Goal: Check status: Check status

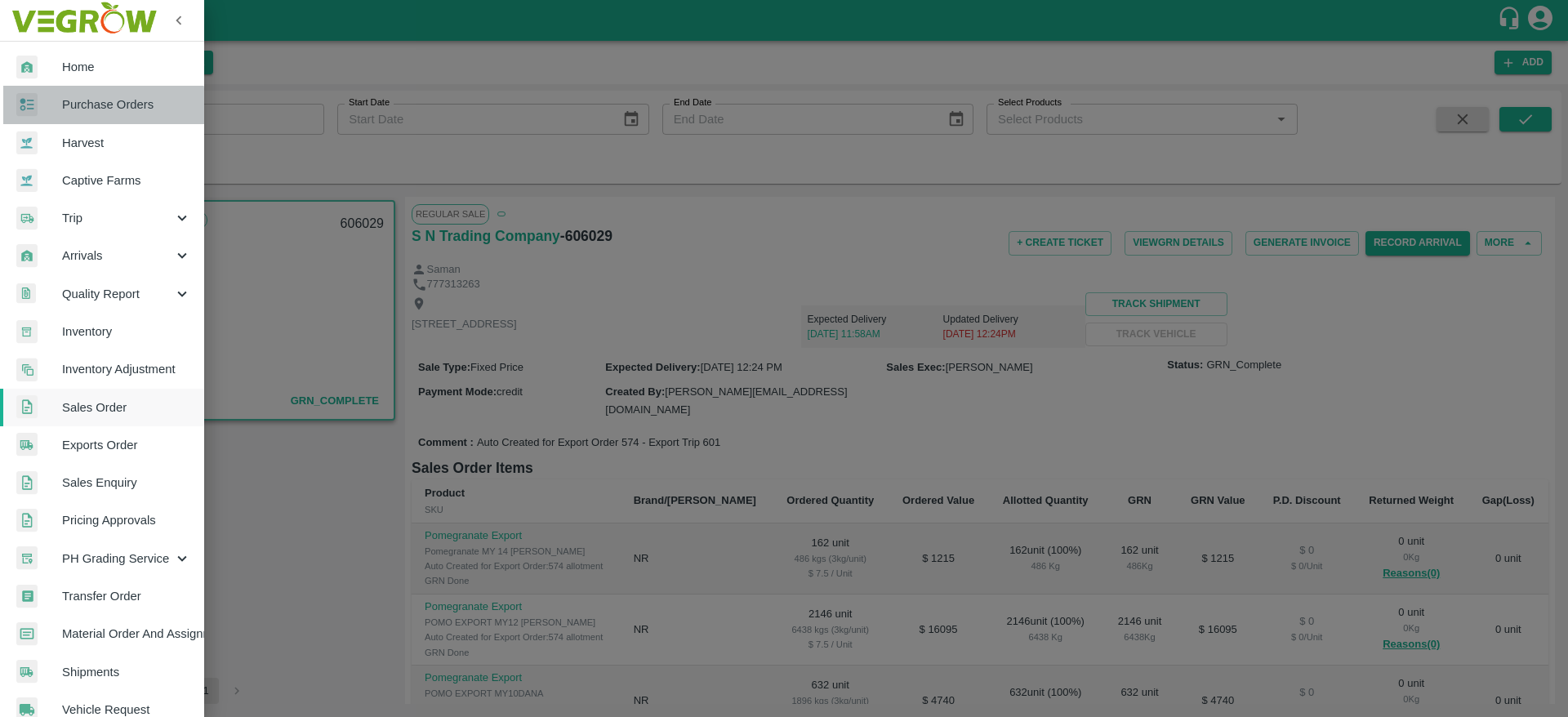
click at [103, 106] on span "Purchase Orders" at bounding box center [127, 104] width 129 height 18
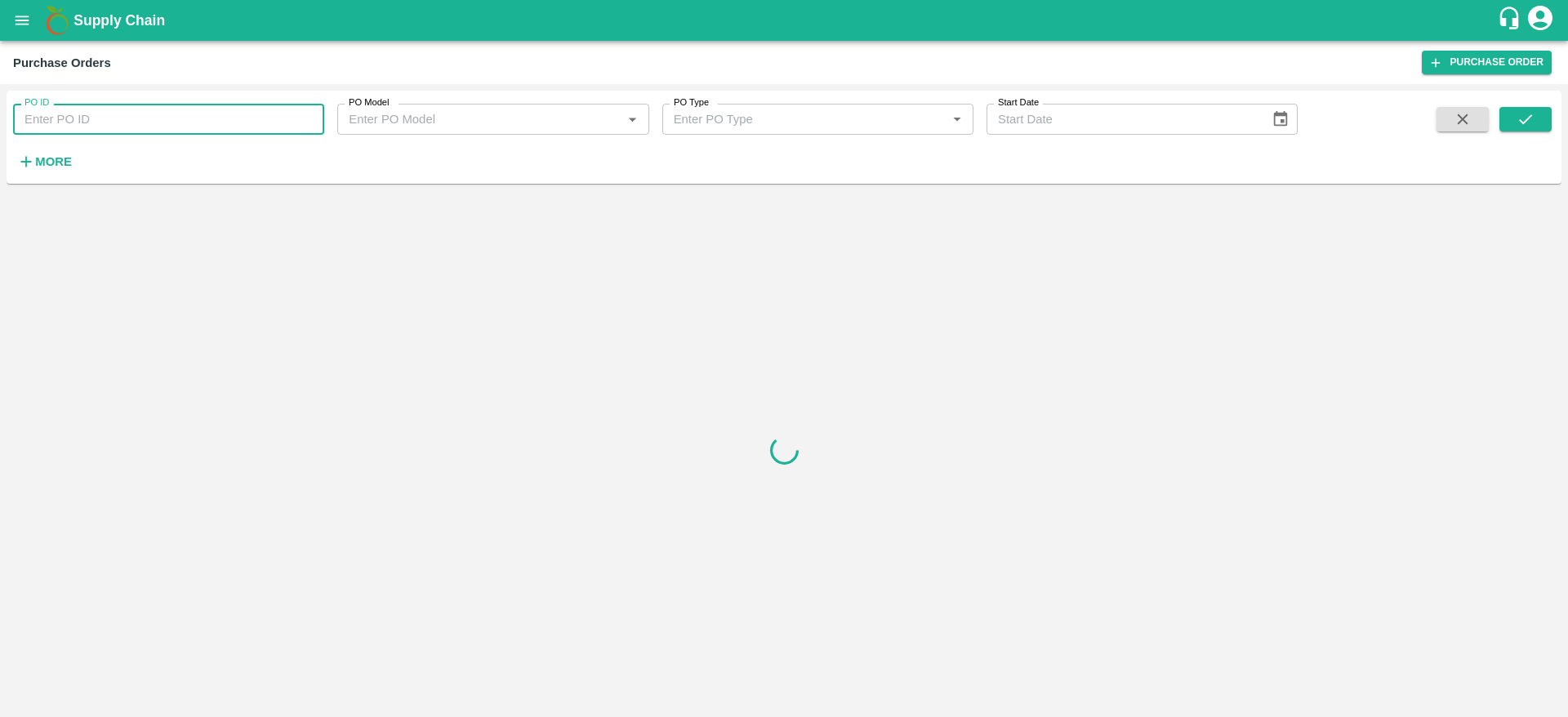
click at [138, 122] on input "PO ID" at bounding box center [169, 119] width 311 height 31
paste input "178655"
click at [1521, 117] on icon "submit" at bounding box center [1525, 119] width 18 height 18
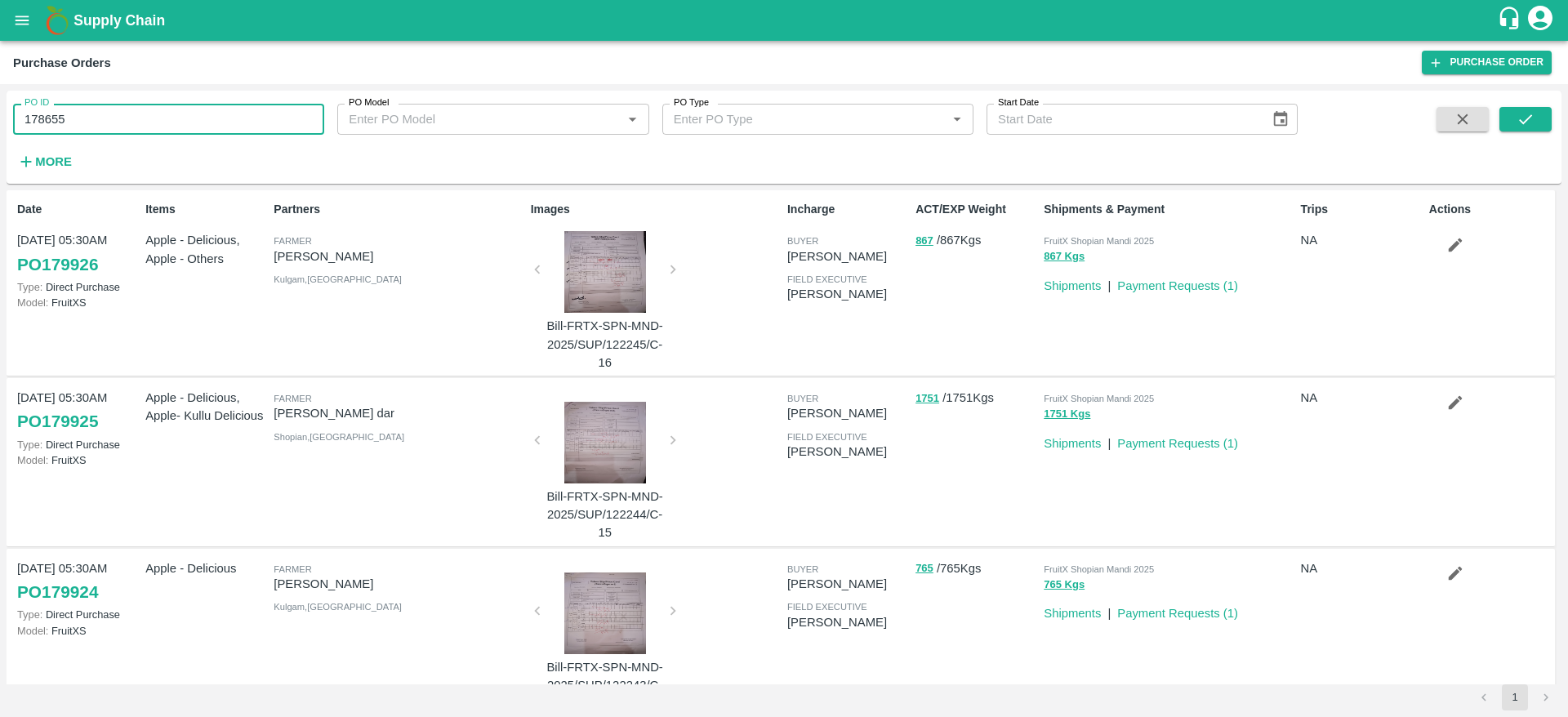
drag, startPoint x: 86, startPoint y: 120, endPoint x: 0, endPoint y: 150, distance: 91.1
click at [0, 150] on div "PO ID 178655 PO ID PO Model PO Model   * PO Type PO Type   * Start Date Start D…" at bounding box center [784, 400] width 1568 height 633
paste input "text"
type input "178657"
click at [1514, 125] on button "submit" at bounding box center [1525, 119] width 52 height 24
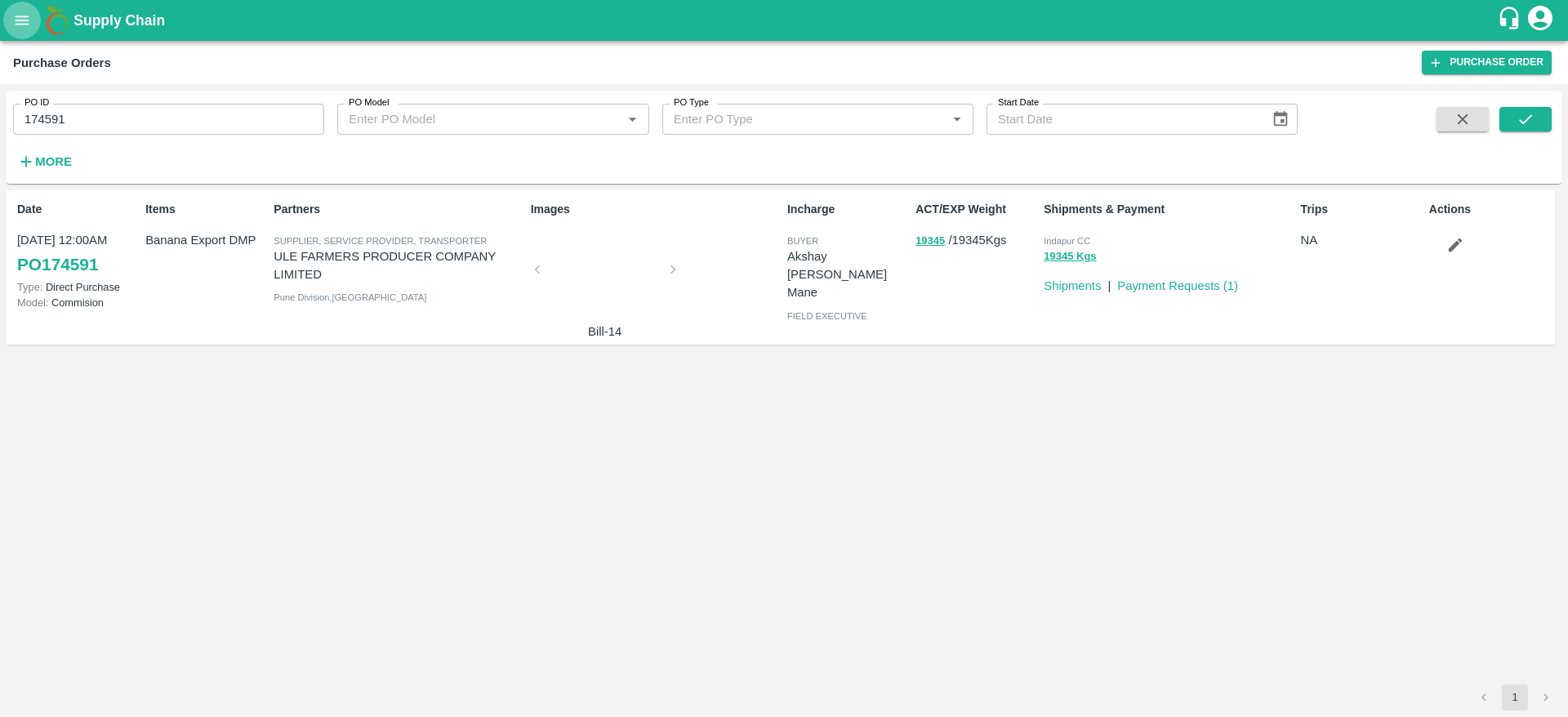
click at [29, 23] on icon "open drawer" at bounding box center [23, 20] width 14 height 9
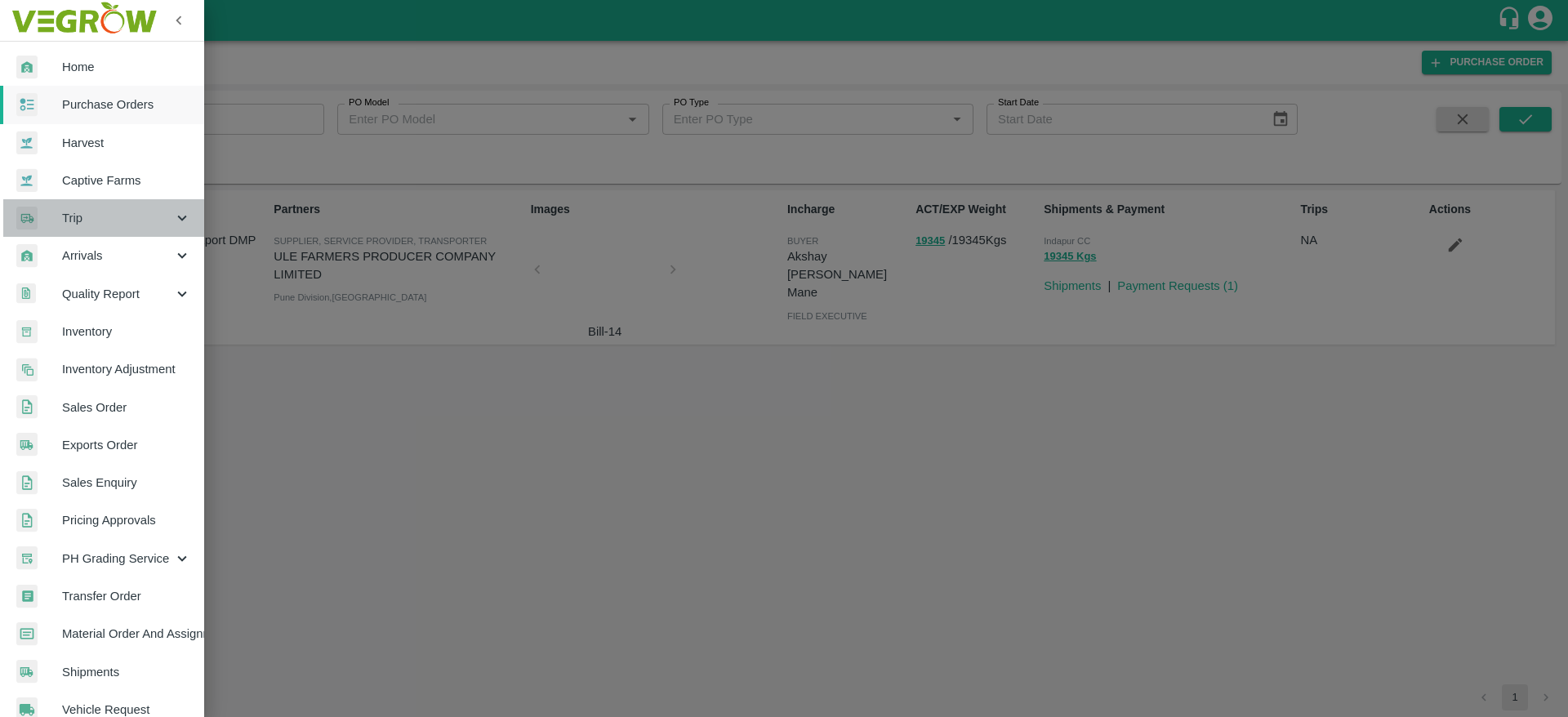
click at [122, 231] on div "Trip" at bounding box center [102, 218] width 205 height 38
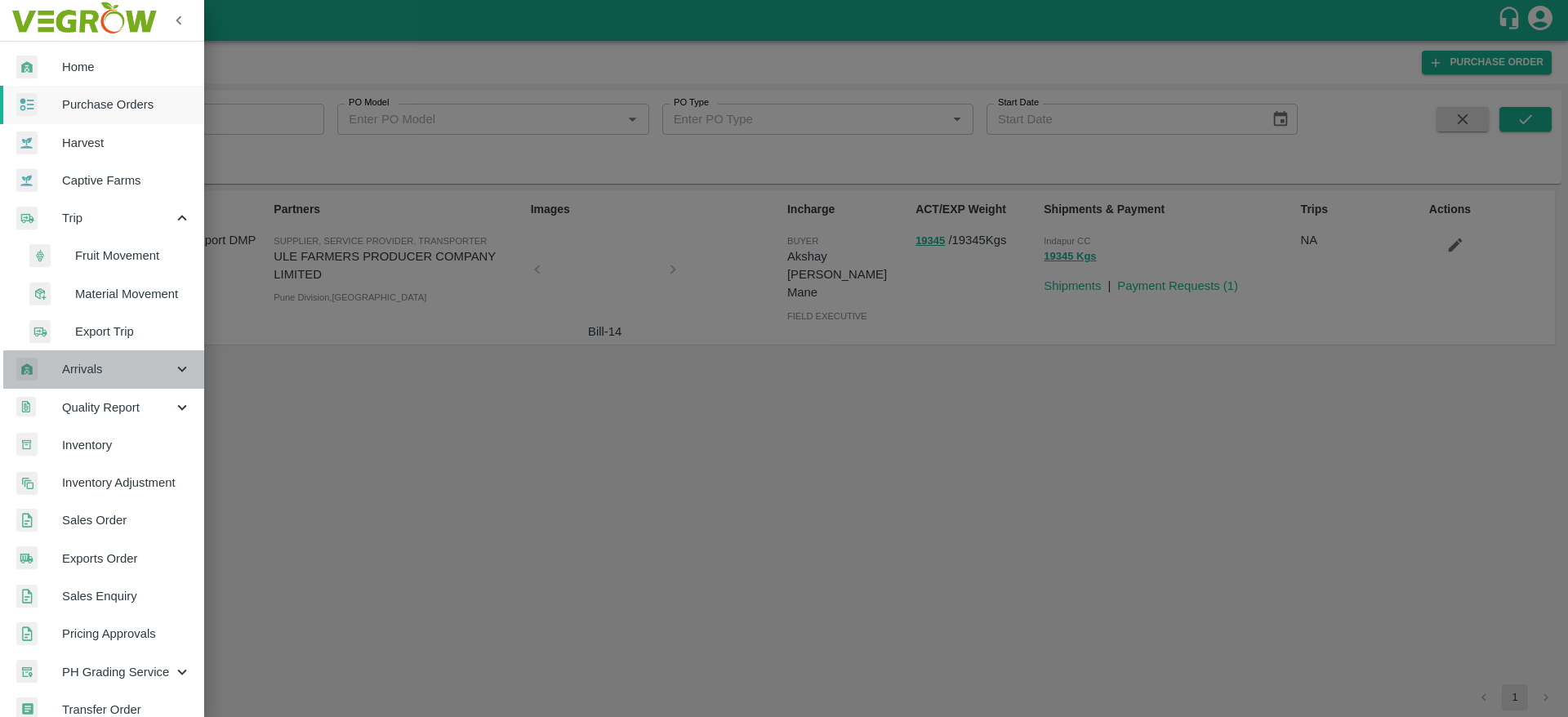
click at [104, 364] on span "Arrivals" at bounding box center [117, 369] width 111 height 18
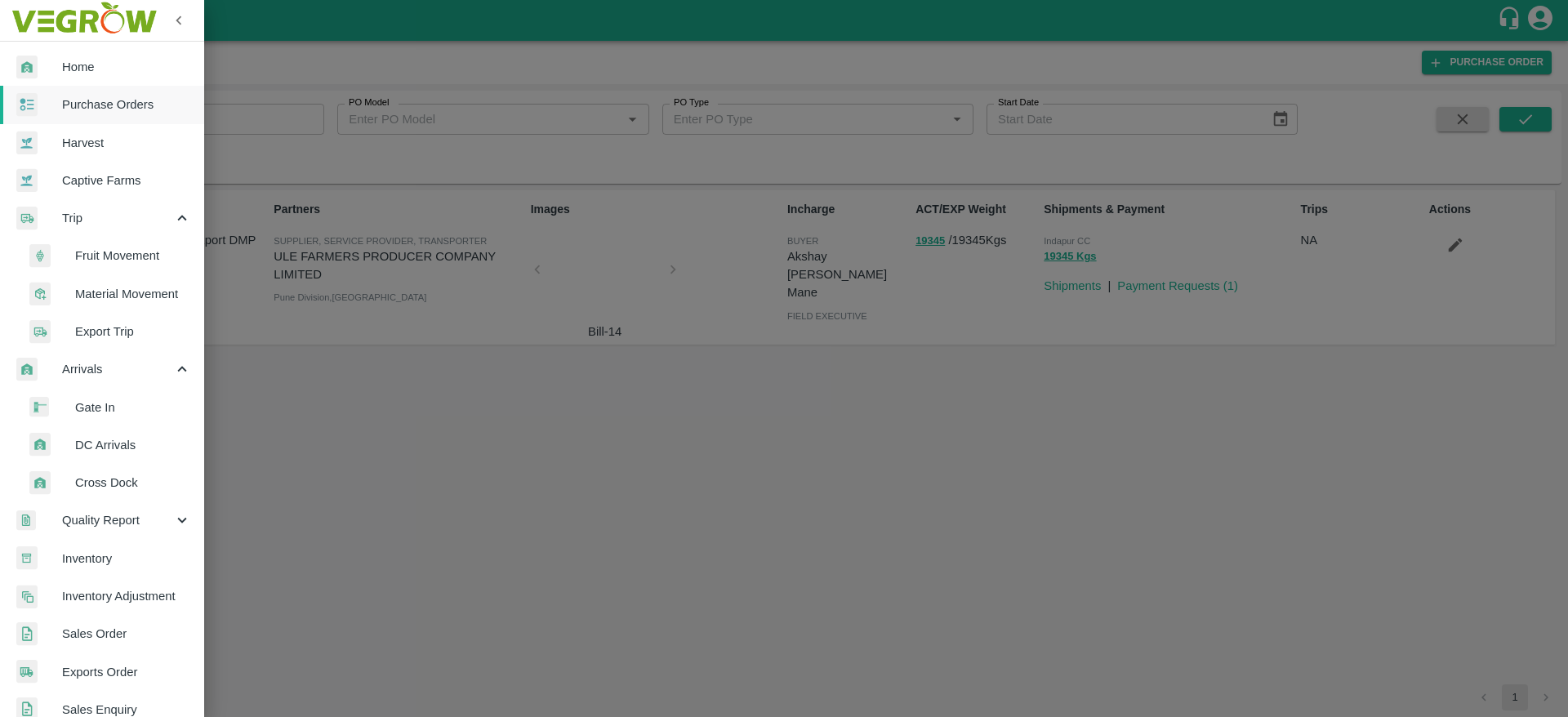
click at [107, 445] on span "DC Arrivals" at bounding box center [133, 444] width 116 height 18
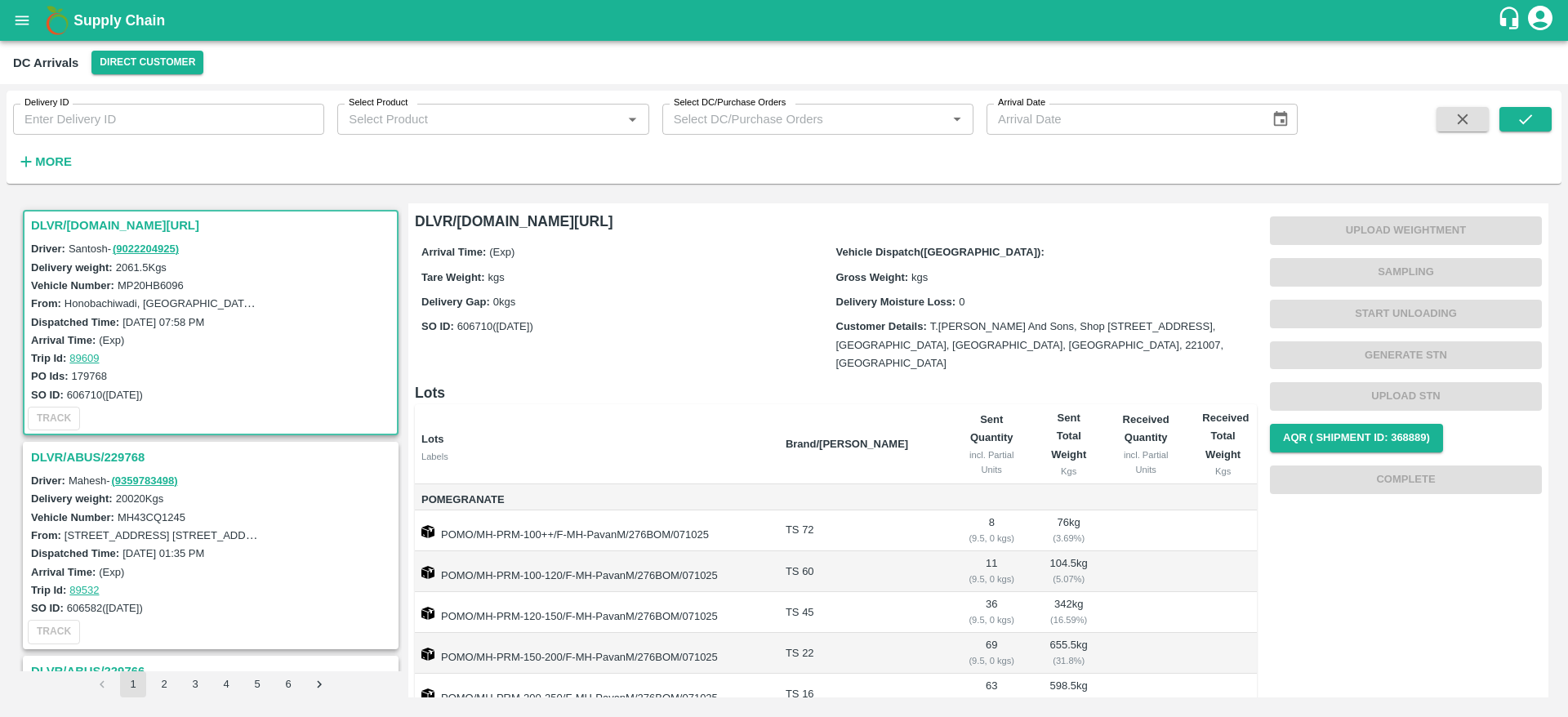
click at [147, 76] on div "DC Arrivals Direct Customer" at bounding box center [784, 63] width 1568 height 44
click at [149, 70] on button "Direct Customer" at bounding box center [147, 62] width 112 height 23
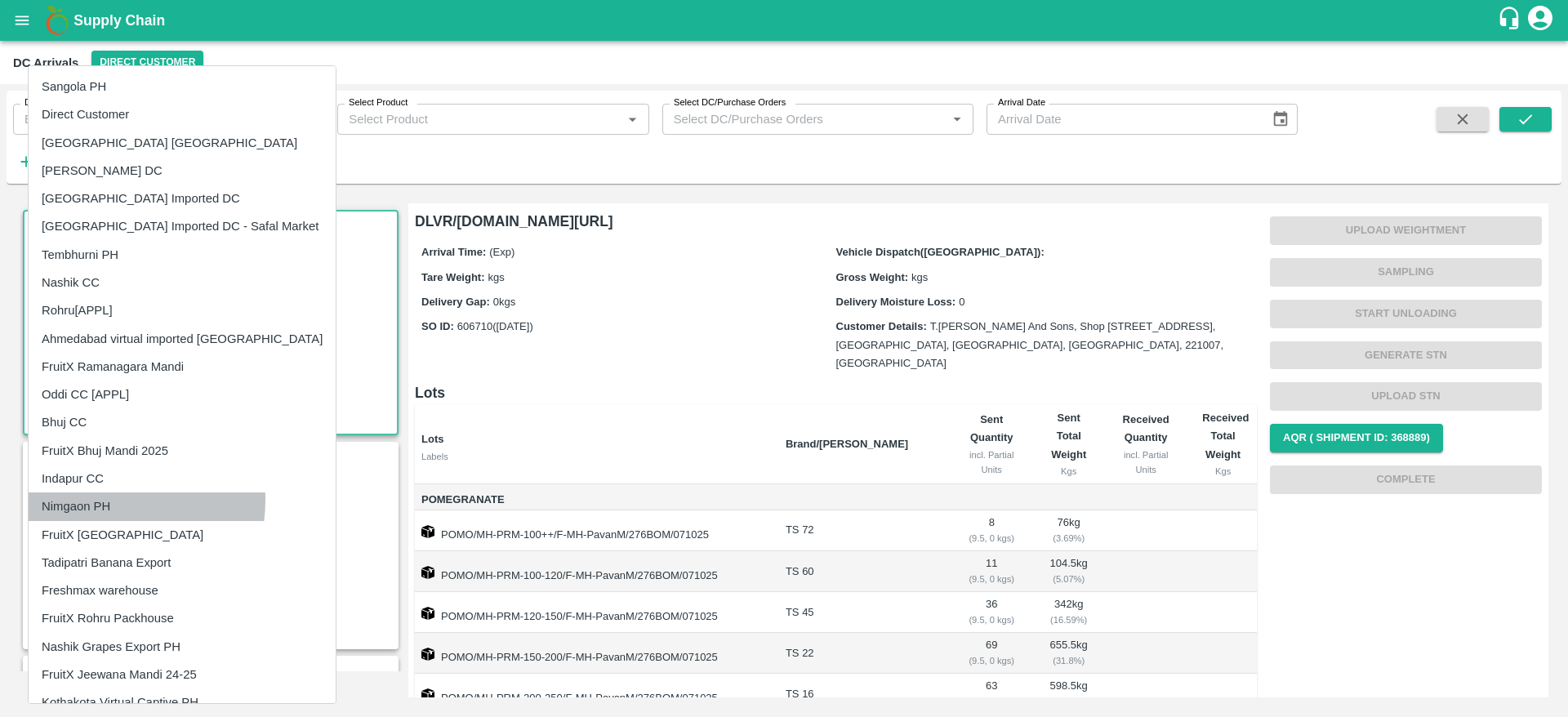
click at [86, 499] on li "Nimgaon PH" at bounding box center [182, 506] width 307 height 28
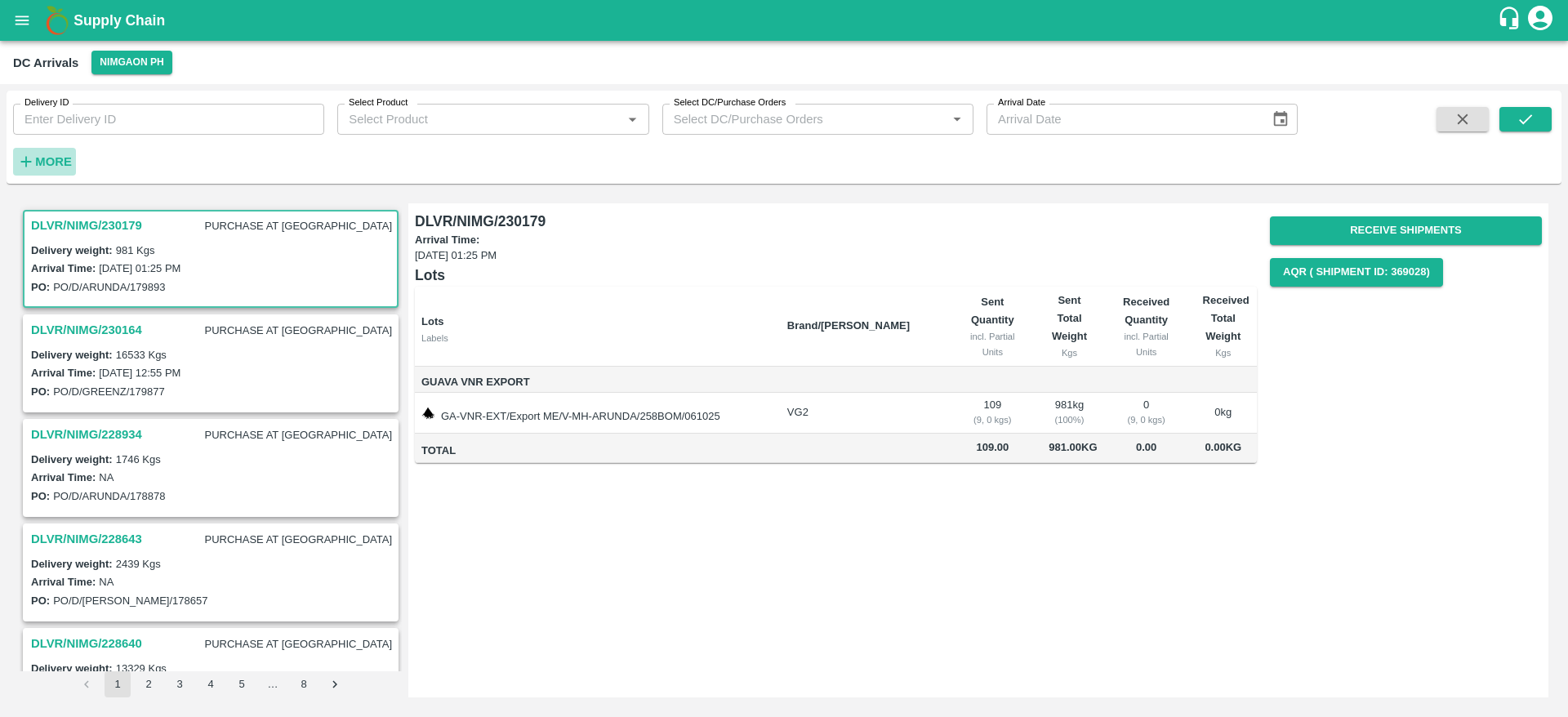
click at [55, 167] on strong "More" at bounding box center [54, 162] width 37 height 13
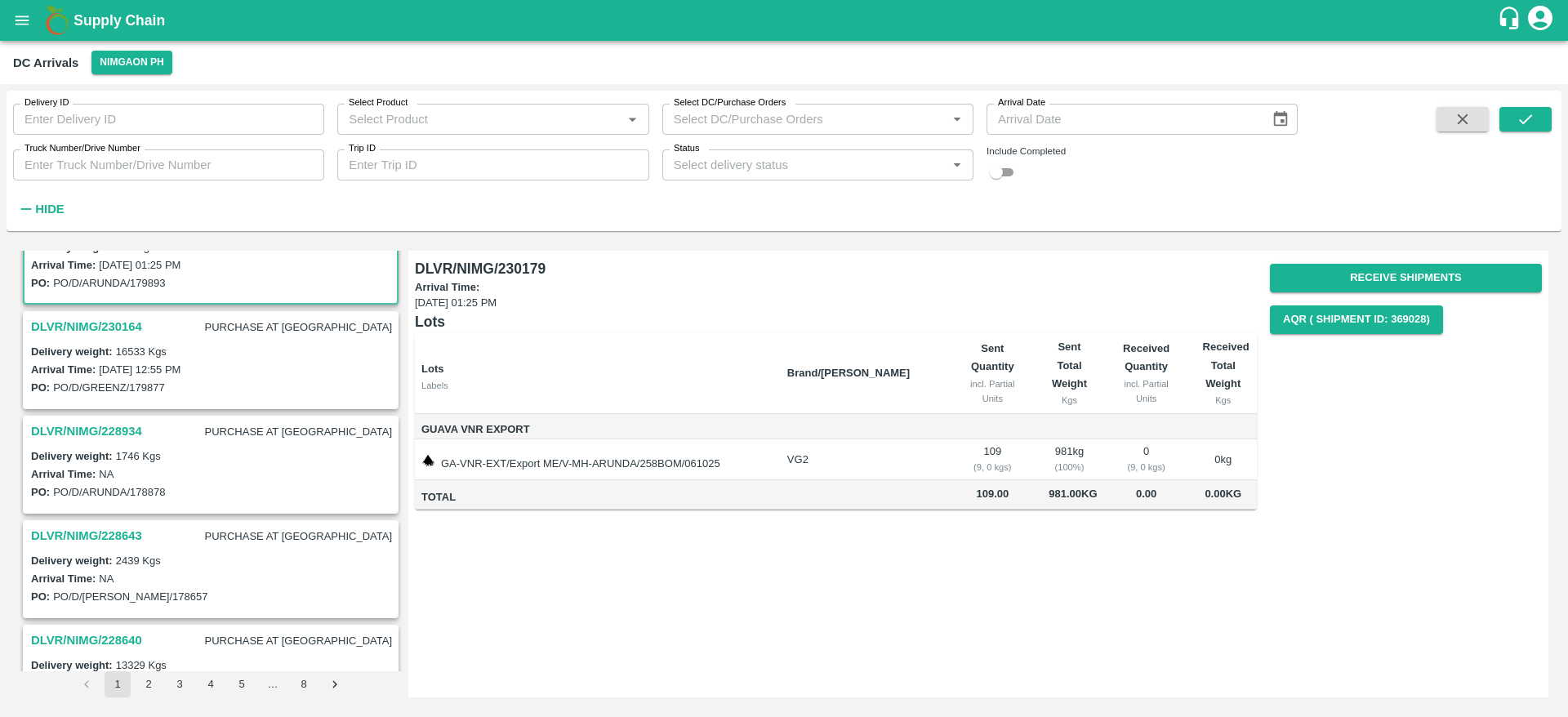
scroll to position [51, 0]
click at [132, 533] on h3 "DLVR/NIMG/228643" at bounding box center [86, 534] width 111 height 21
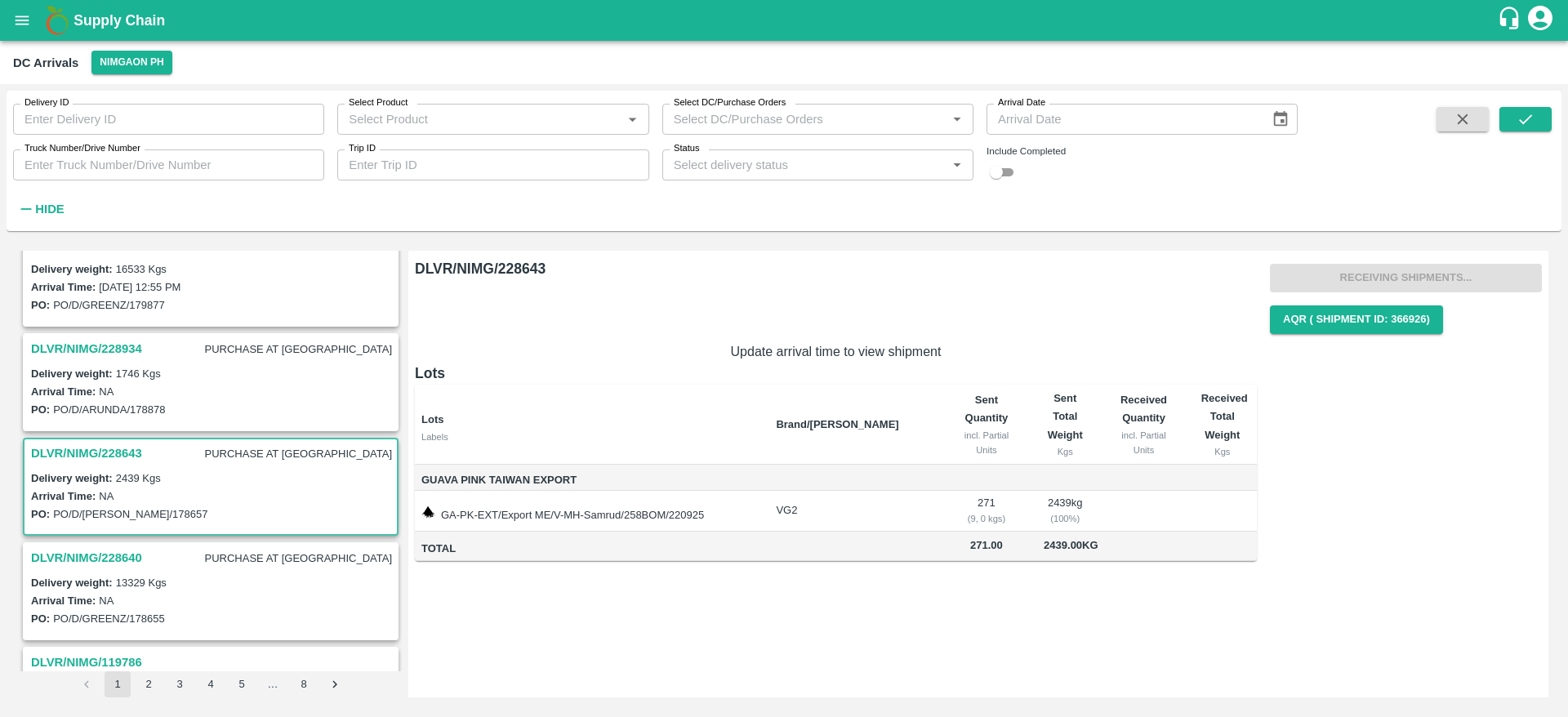
scroll to position [35, 0]
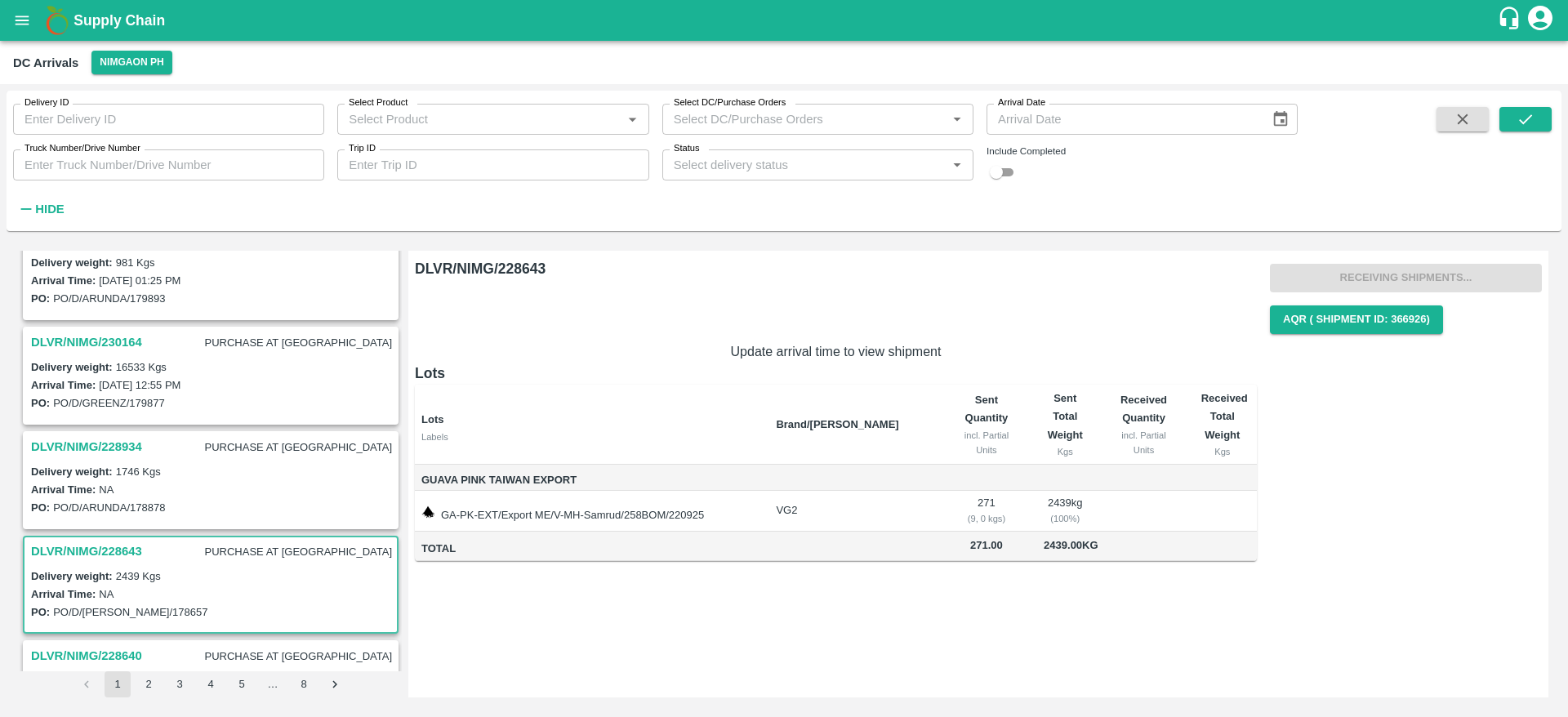
click at [121, 447] on h3 "DLVR/NIMG/228934" at bounding box center [86, 446] width 111 height 21
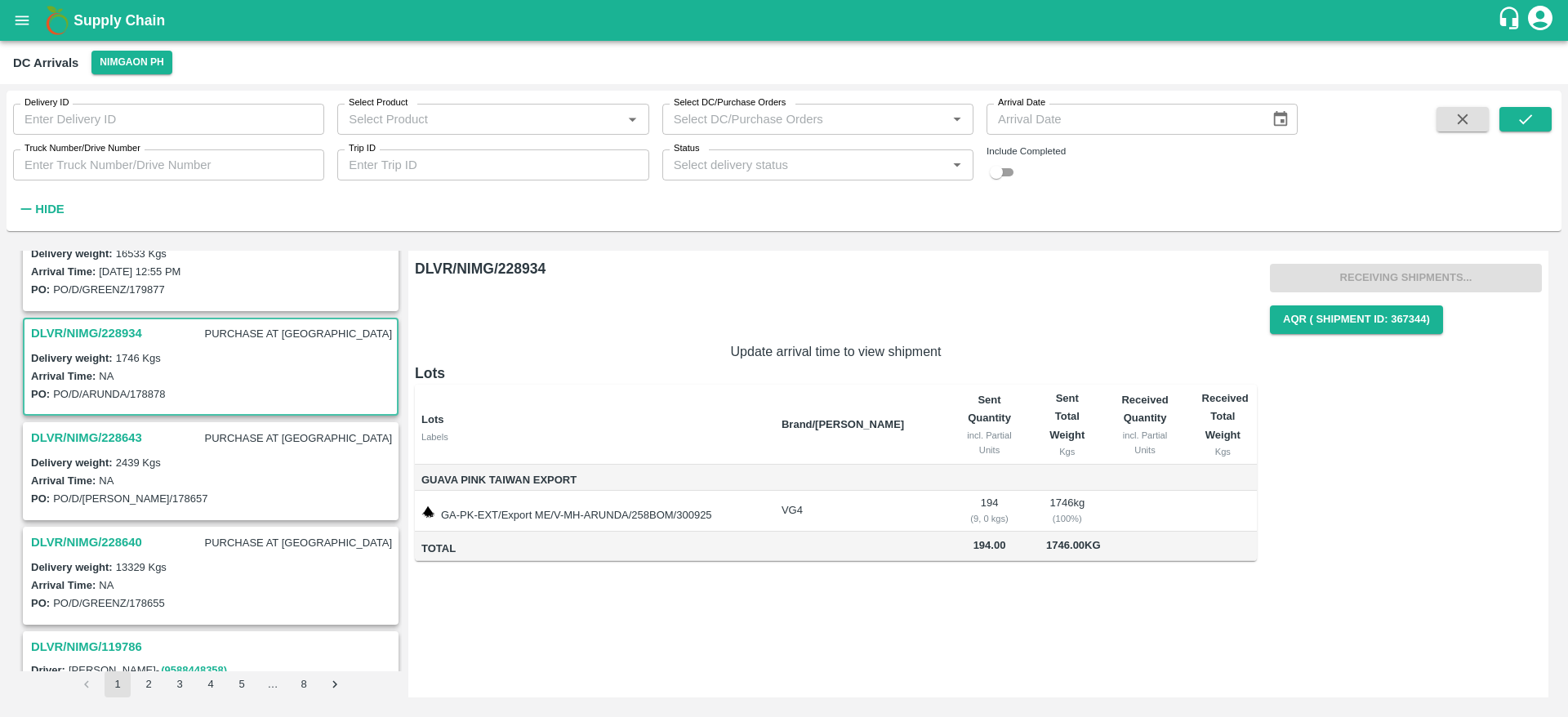
scroll to position [149, 0]
click at [110, 542] on h3 "DLVR/NIMG/228640" at bounding box center [86, 541] width 111 height 21
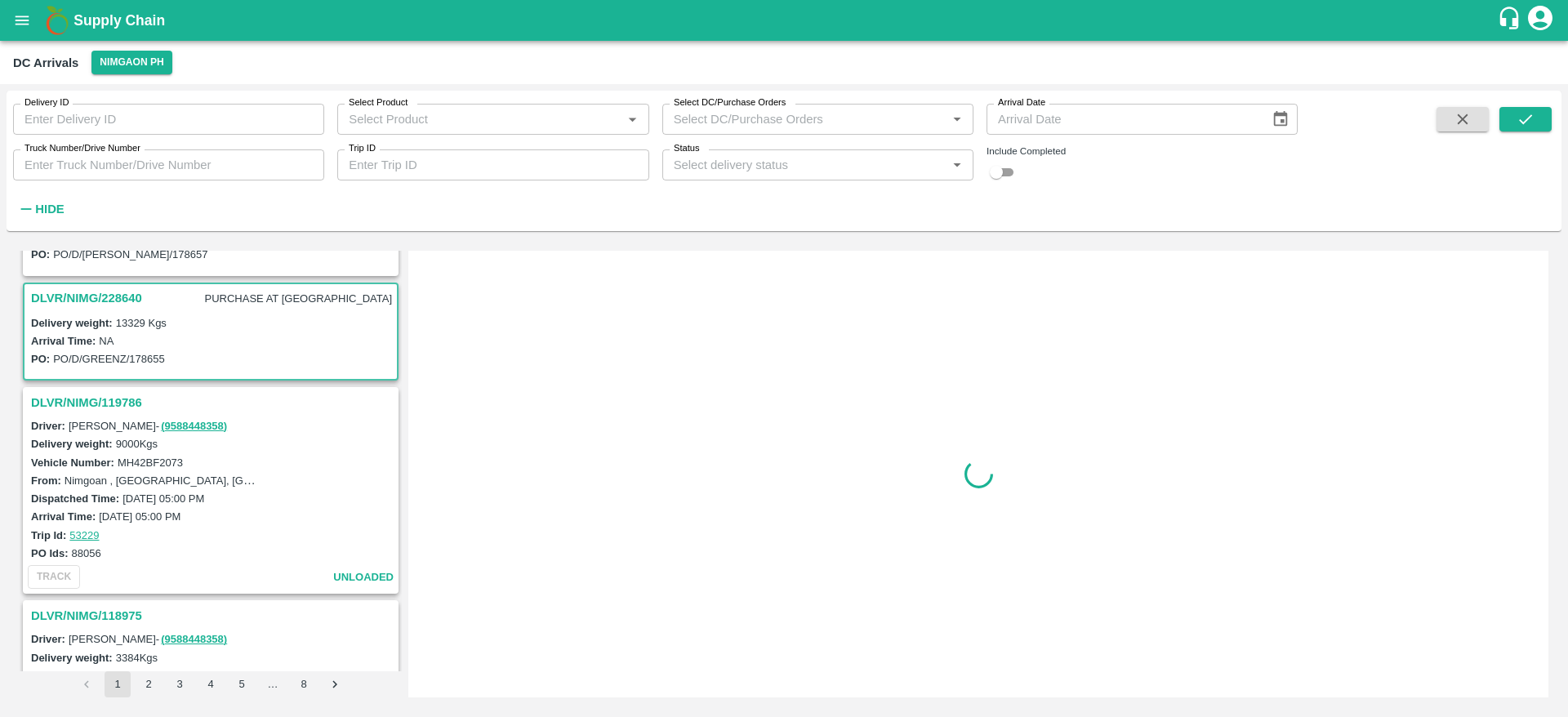
scroll to position [425, 0]
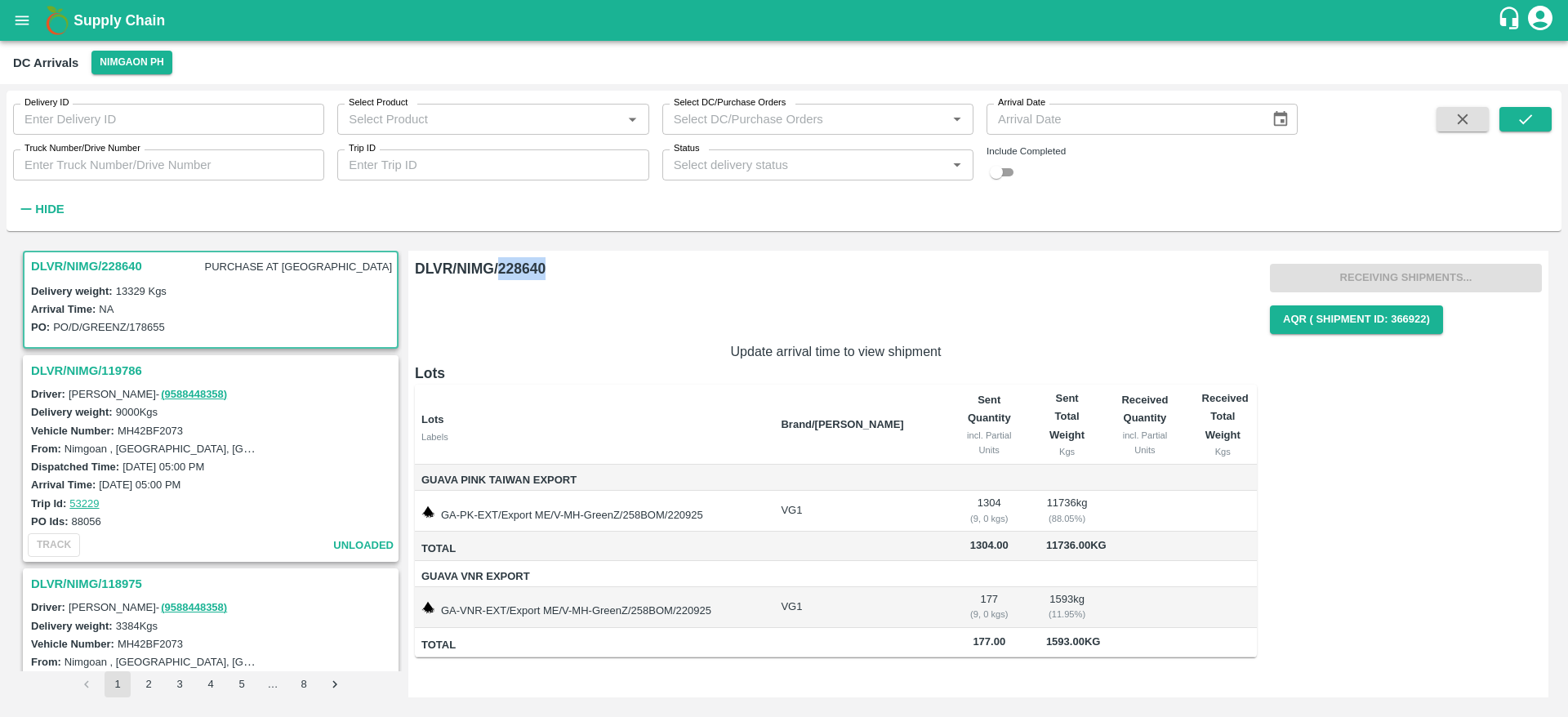
drag, startPoint x: 501, startPoint y: 272, endPoint x: 548, endPoint y: 271, distance: 47.0
click at [548, 271] on h6 "DLVR/NIMG/228640" at bounding box center [836, 268] width 842 height 23
copy h6 "228640"
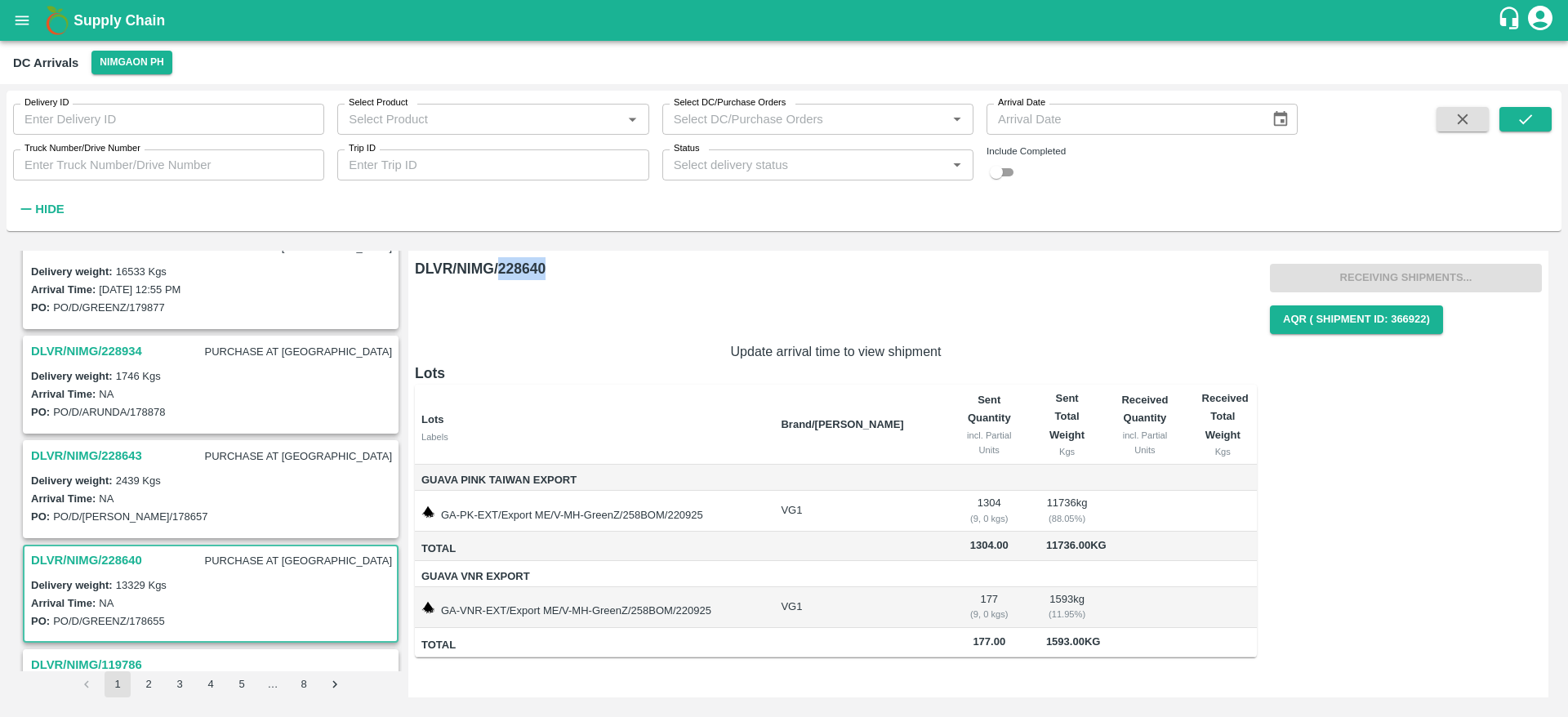
scroll to position [125, 0]
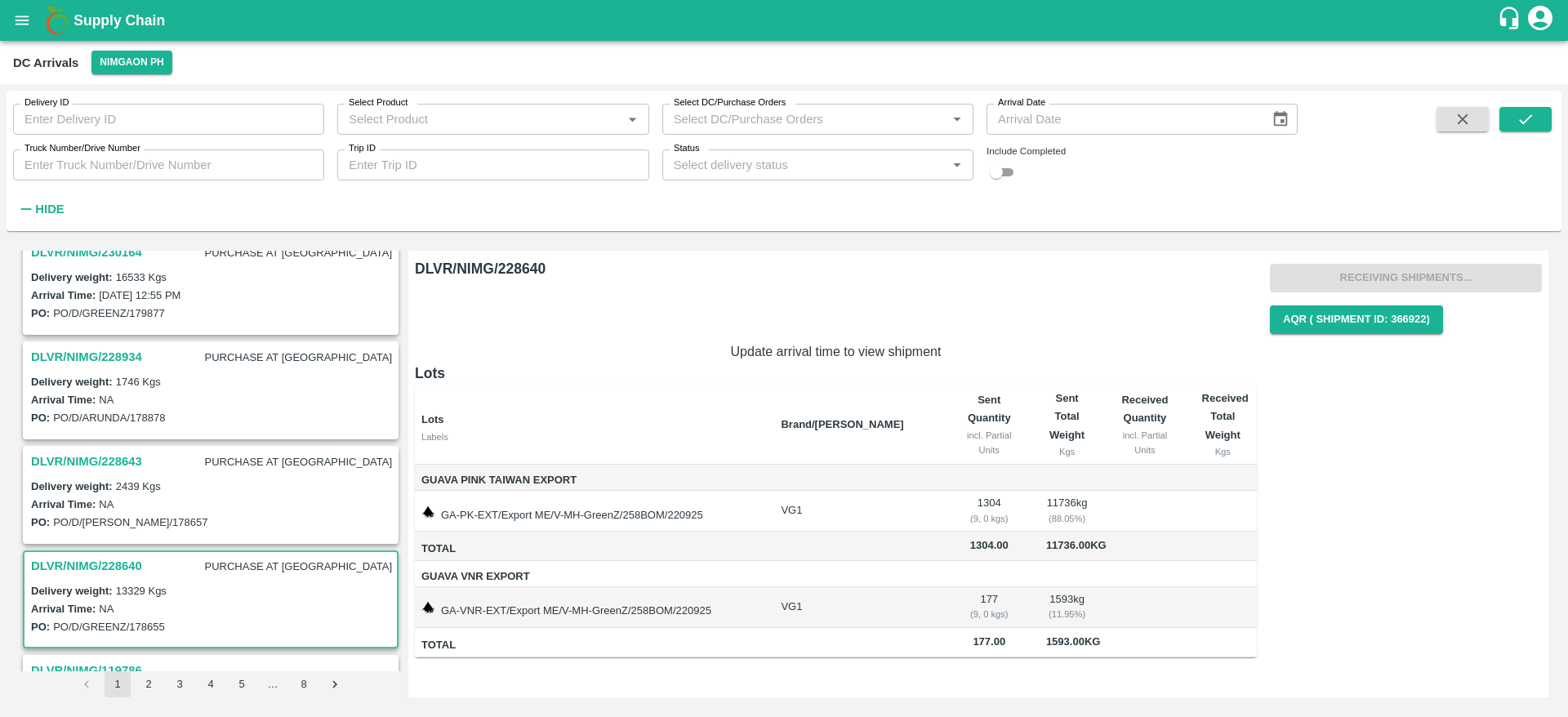
click at [116, 460] on h3 "DLVR/NIMG/228643" at bounding box center [86, 461] width 111 height 21
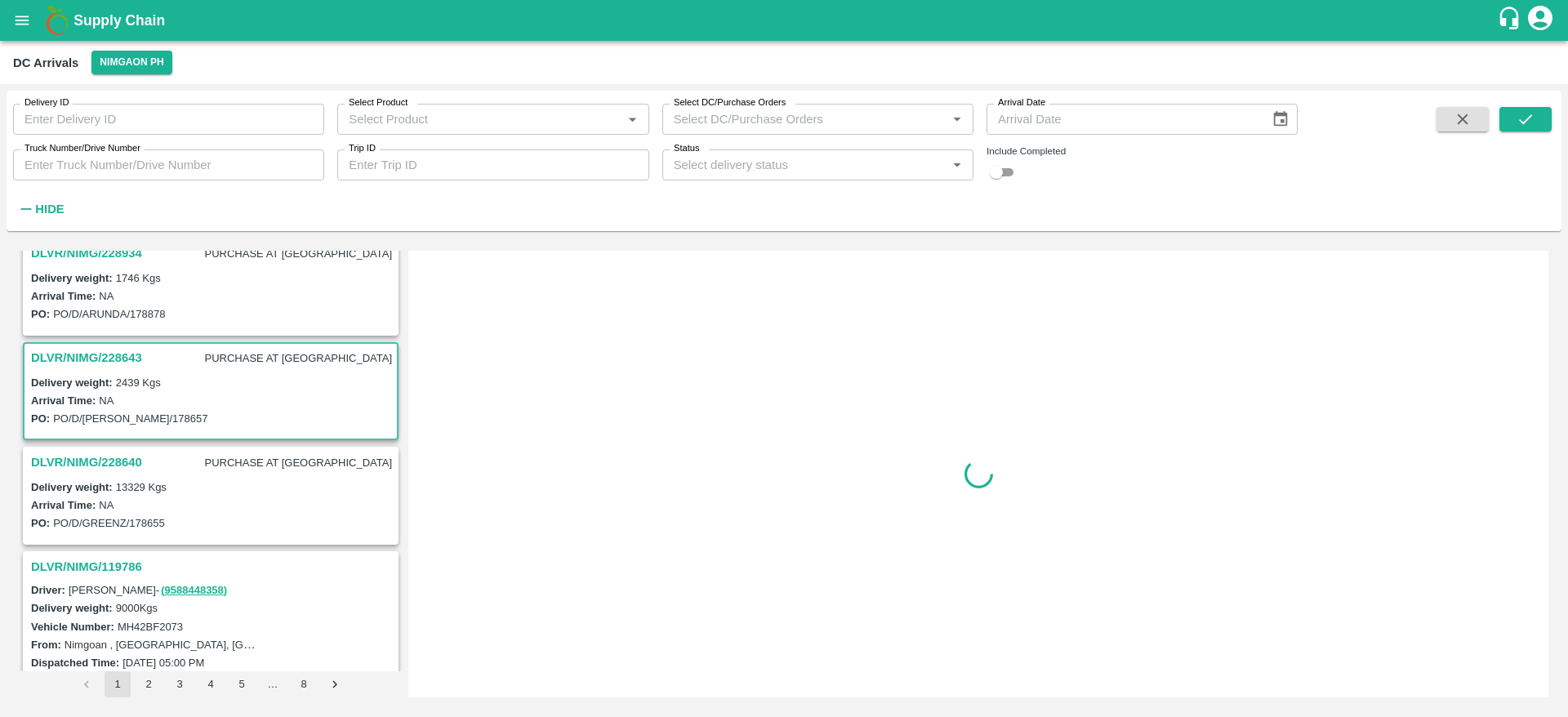
scroll to position [320, 0]
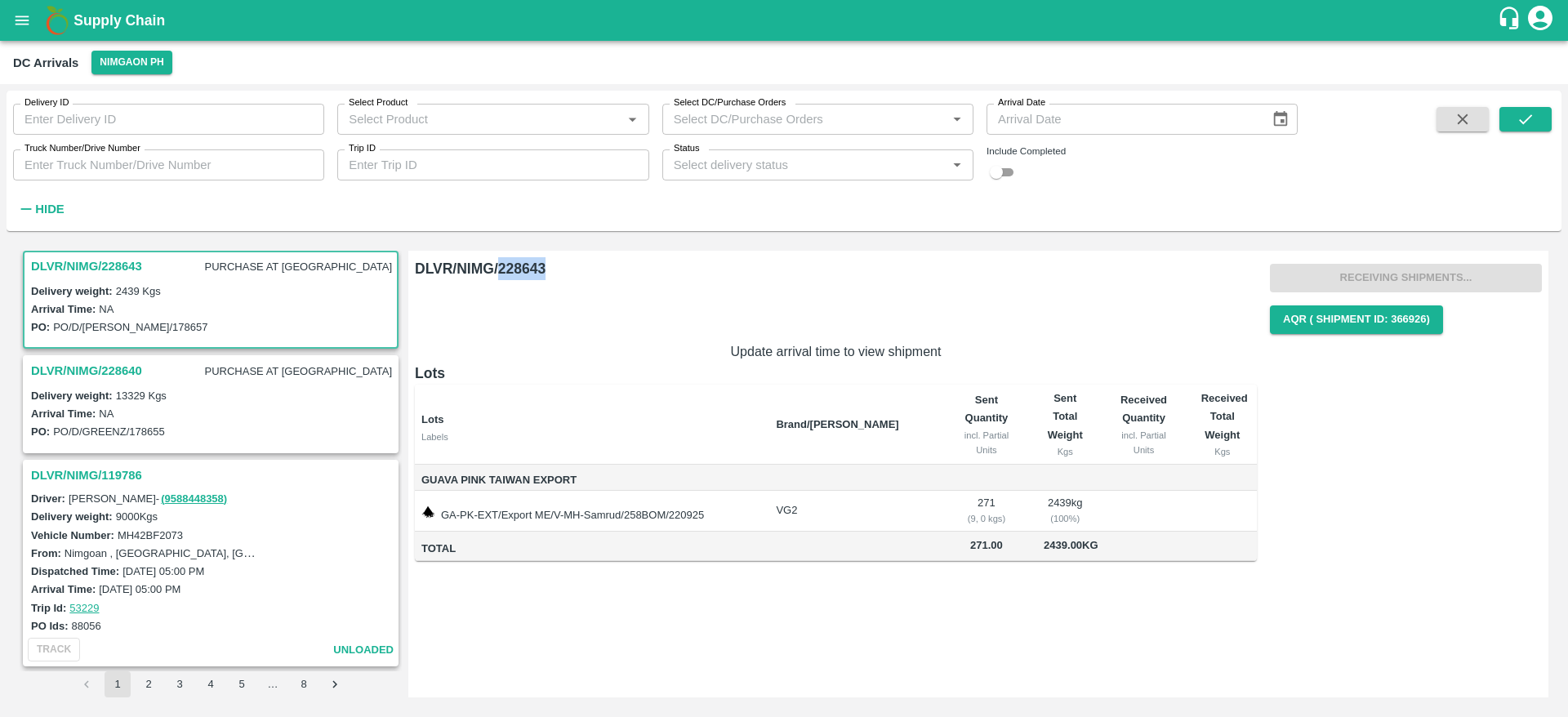
drag, startPoint x: 498, startPoint y: 263, endPoint x: 569, endPoint y: 259, distance: 71.1
click at [569, 259] on h6 "DLVR/NIMG/228643" at bounding box center [836, 268] width 842 height 23
copy h6 "228643"
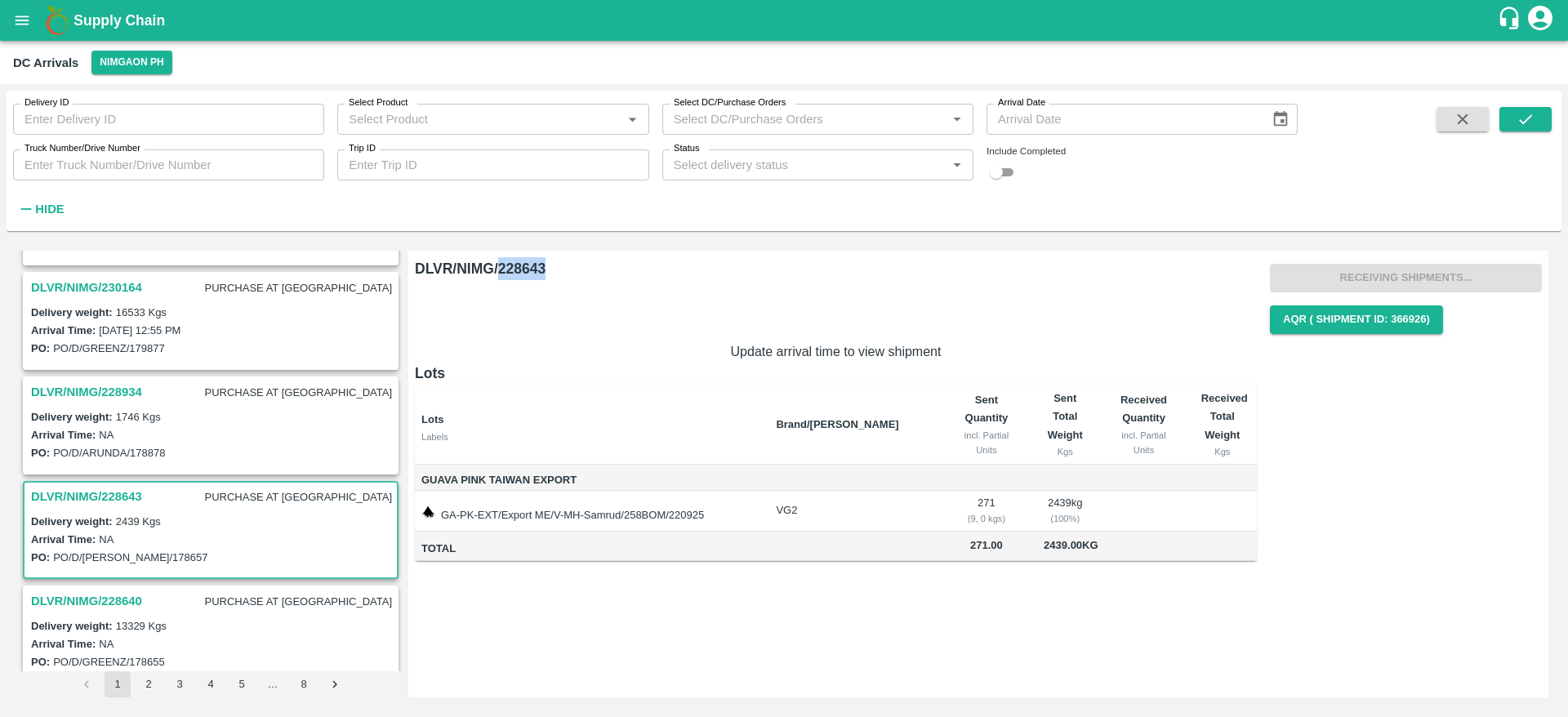
scroll to position [87, 0]
click at [124, 397] on h3 "DLVR/NIMG/228934" at bounding box center [86, 394] width 111 height 21
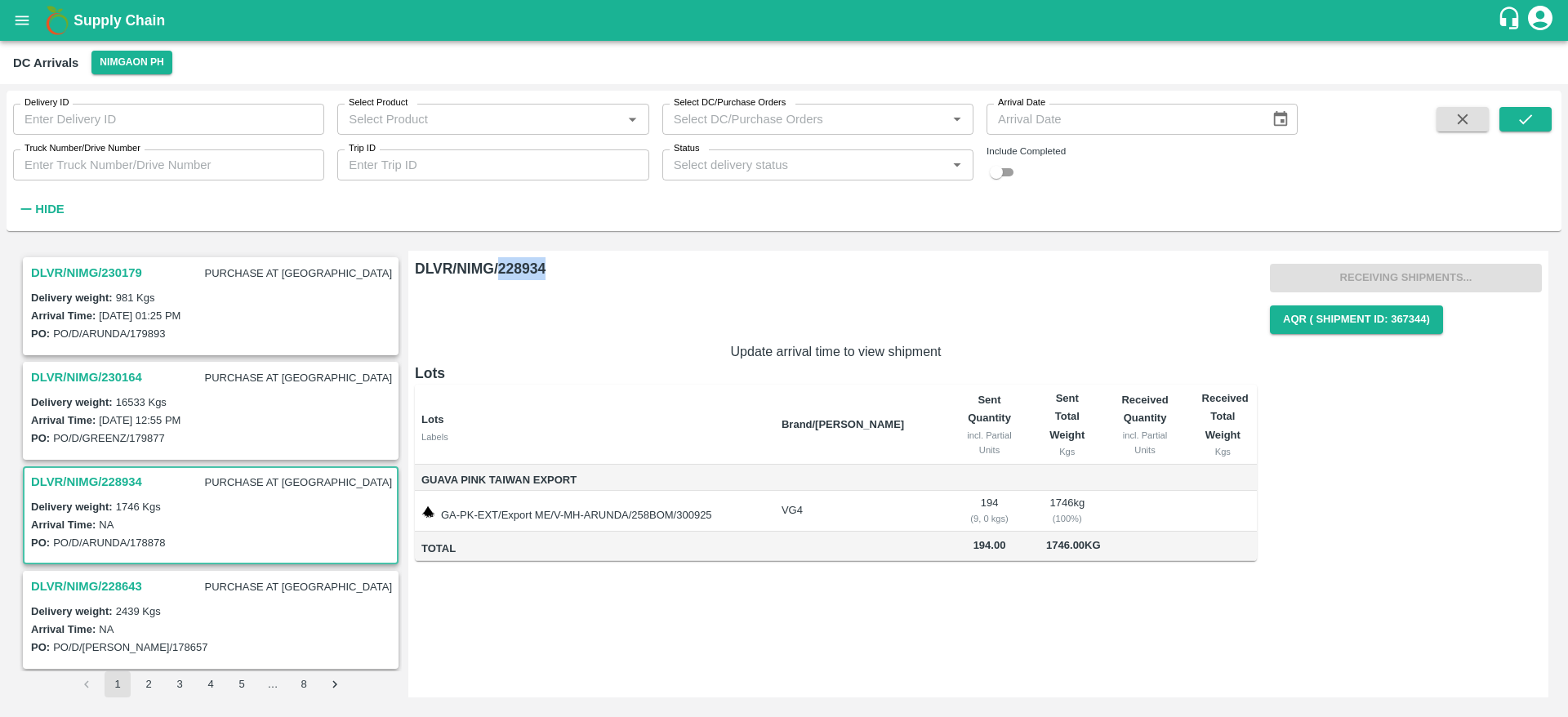
drag, startPoint x: 498, startPoint y: 268, endPoint x: 553, endPoint y: 268, distance: 55.0
click at [553, 268] on h6 "DLVR/NIMG/228934" at bounding box center [836, 268] width 842 height 23
copy h6 "228934"
click at [86, 371] on h3 "DLVR/NIMG/230164" at bounding box center [86, 377] width 111 height 21
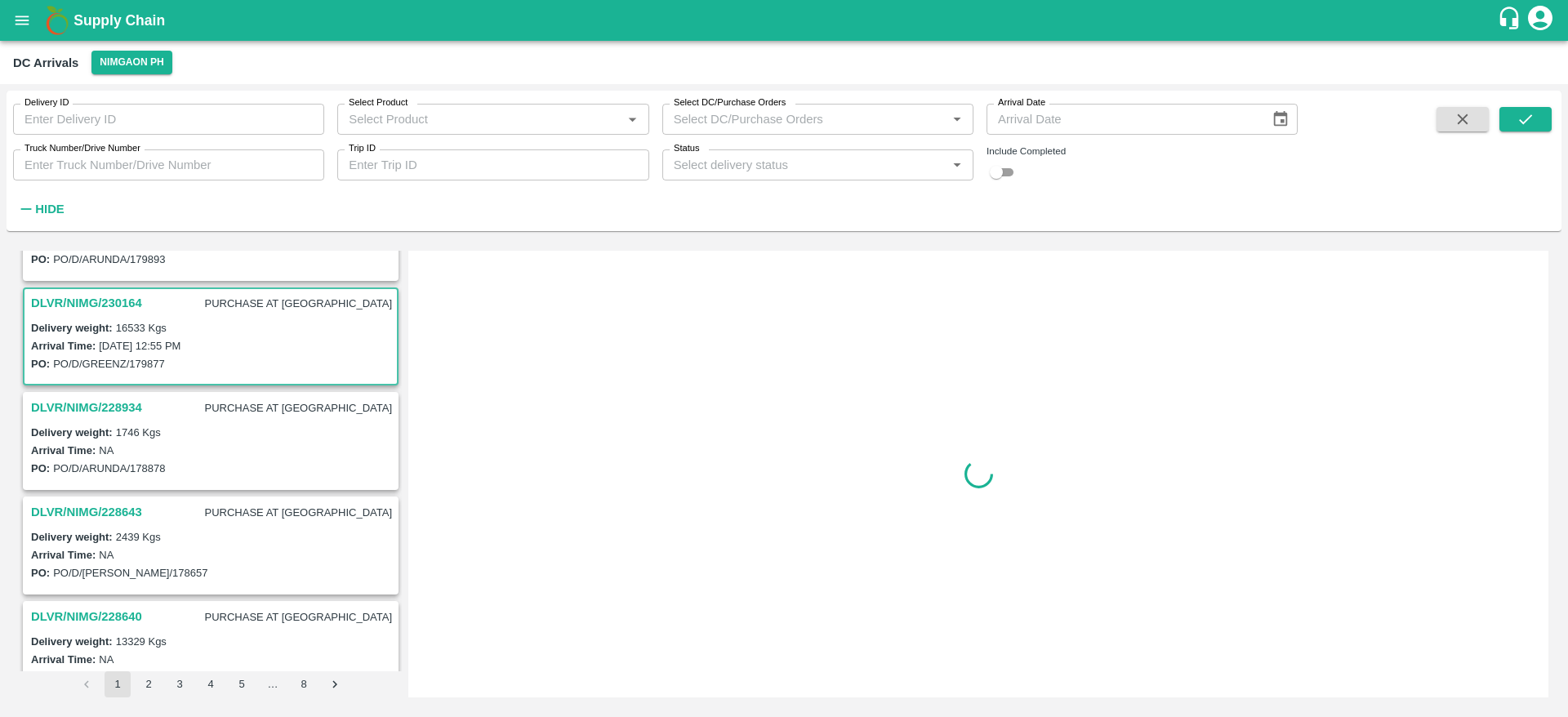
scroll to position [111, 0]
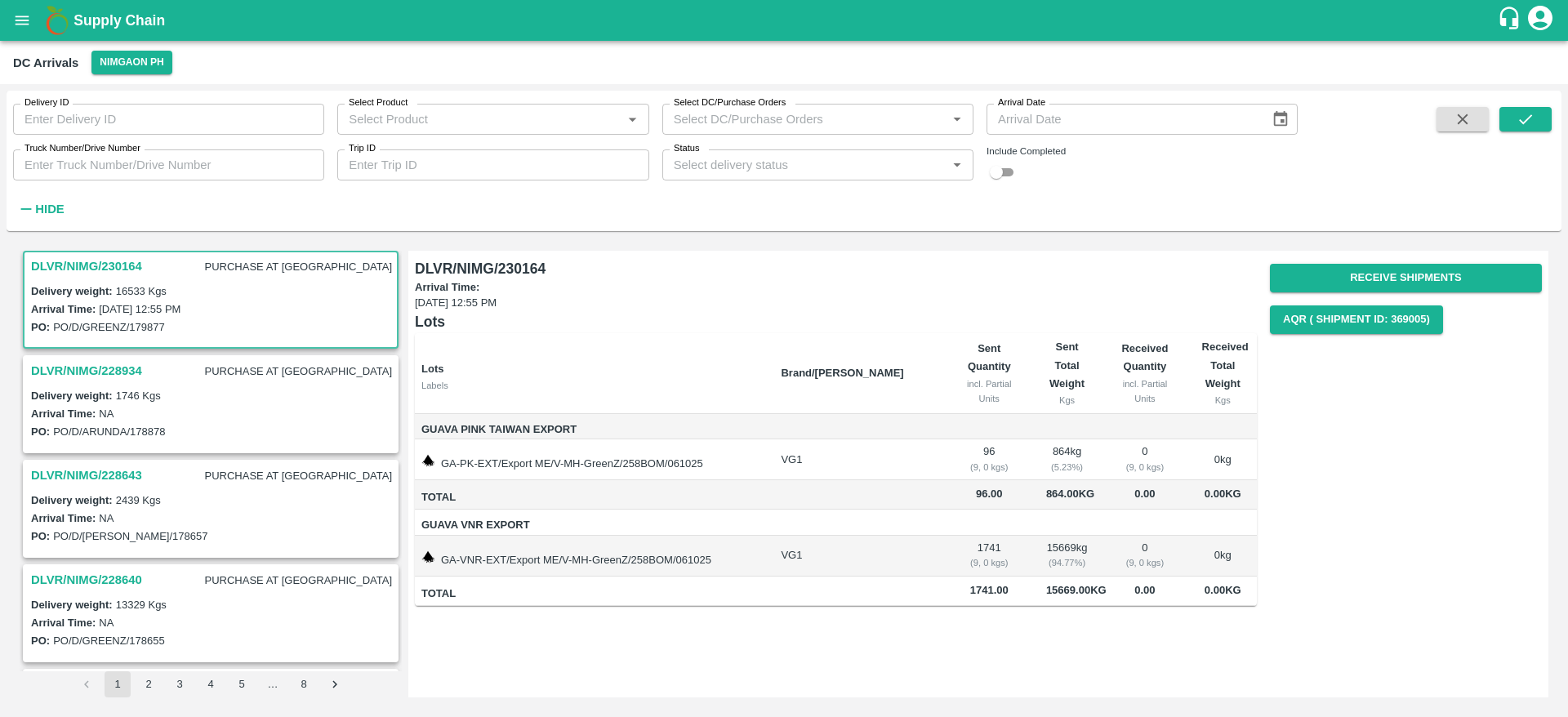
click at [106, 366] on h3 "DLVR/NIMG/228934" at bounding box center [86, 371] width 111 height 21
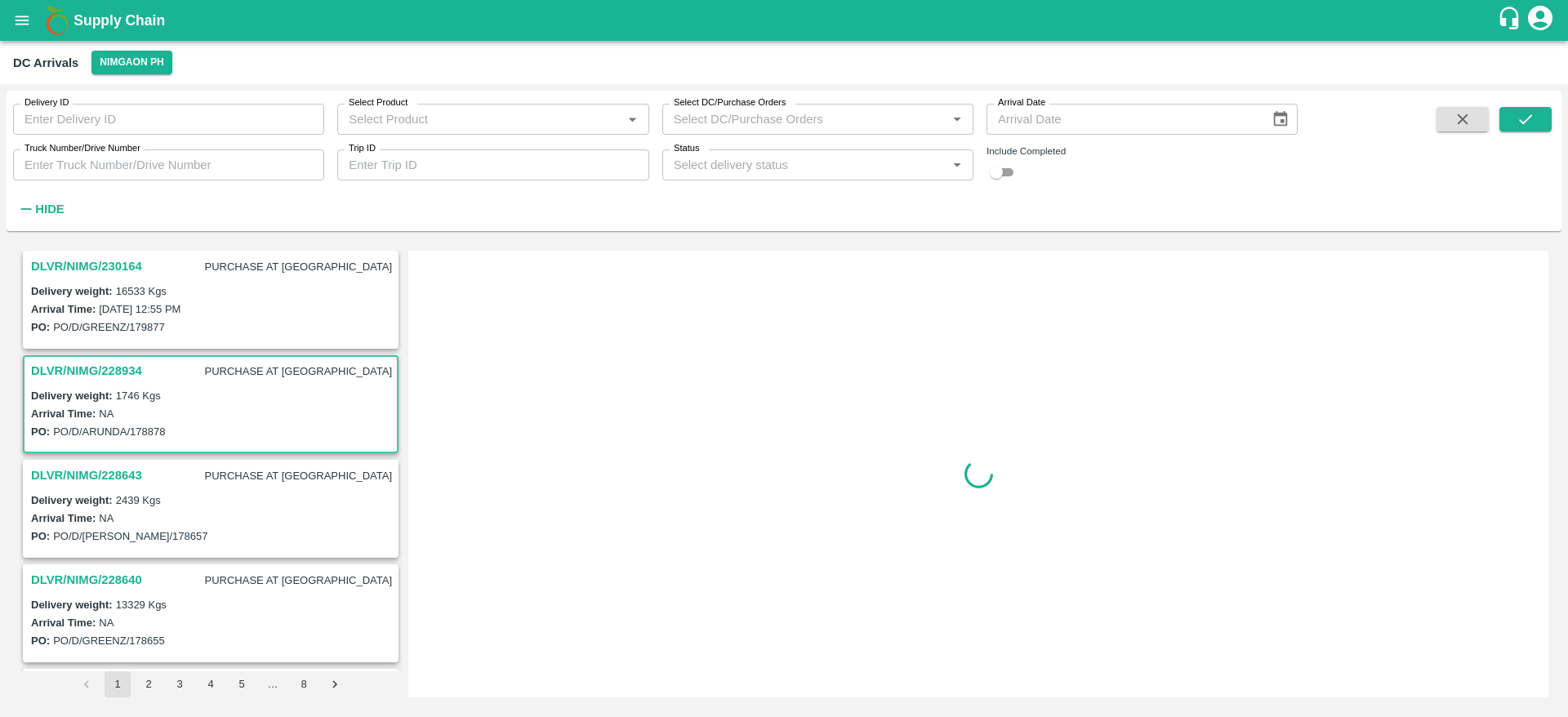
scroll to position [216, 0]
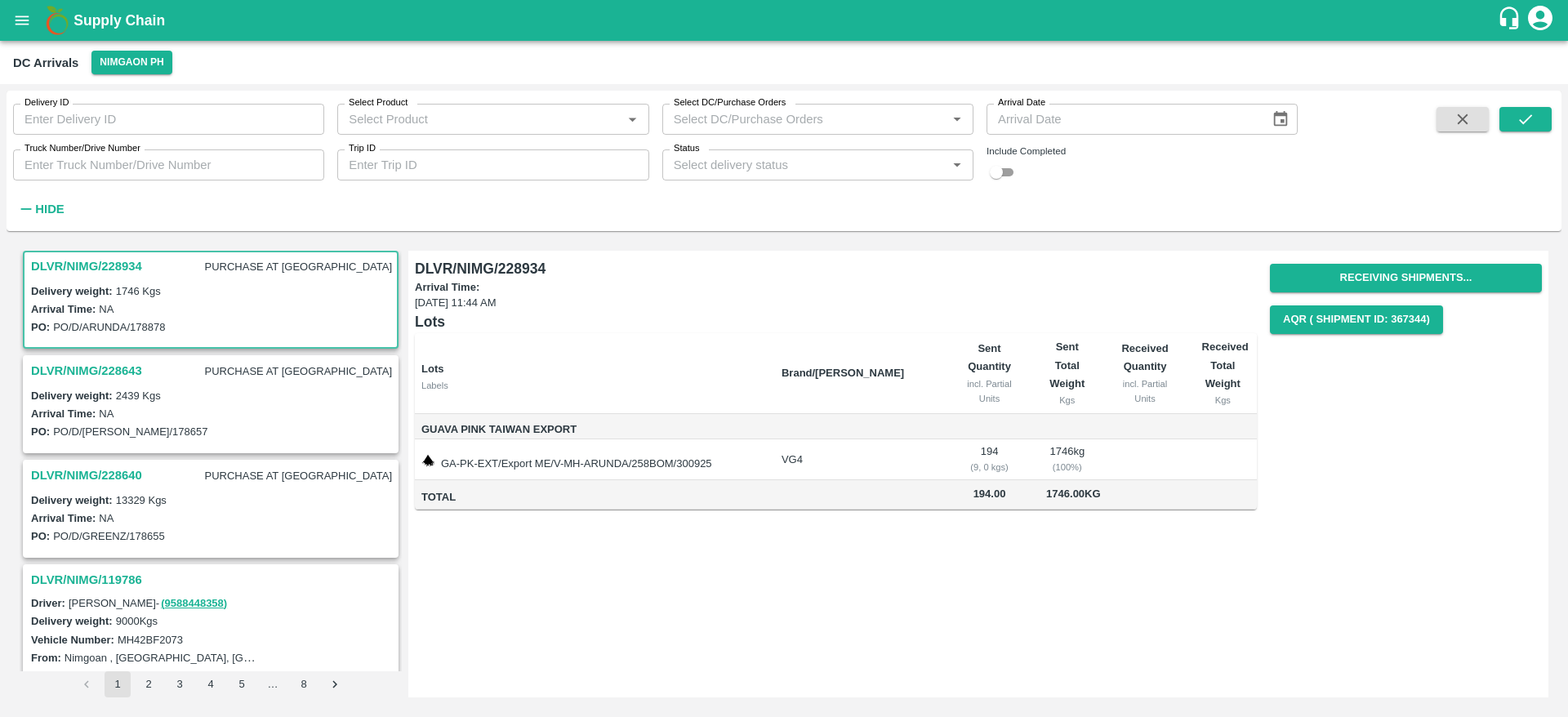
click at [102, 371] on h3 "DLVR/NIMG/228643" at bounding box center [86, 371] width 111 height 21
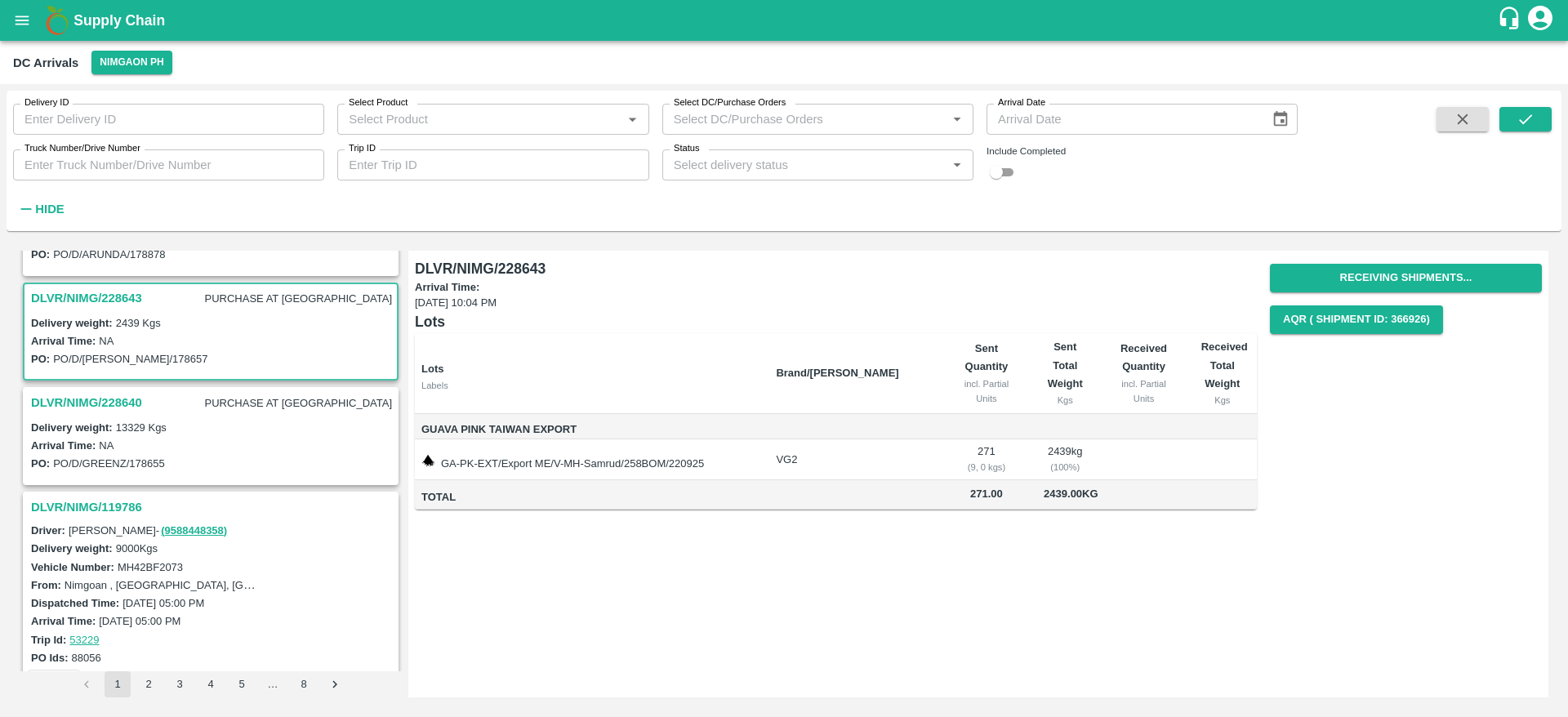
scroll to position [320, 0]
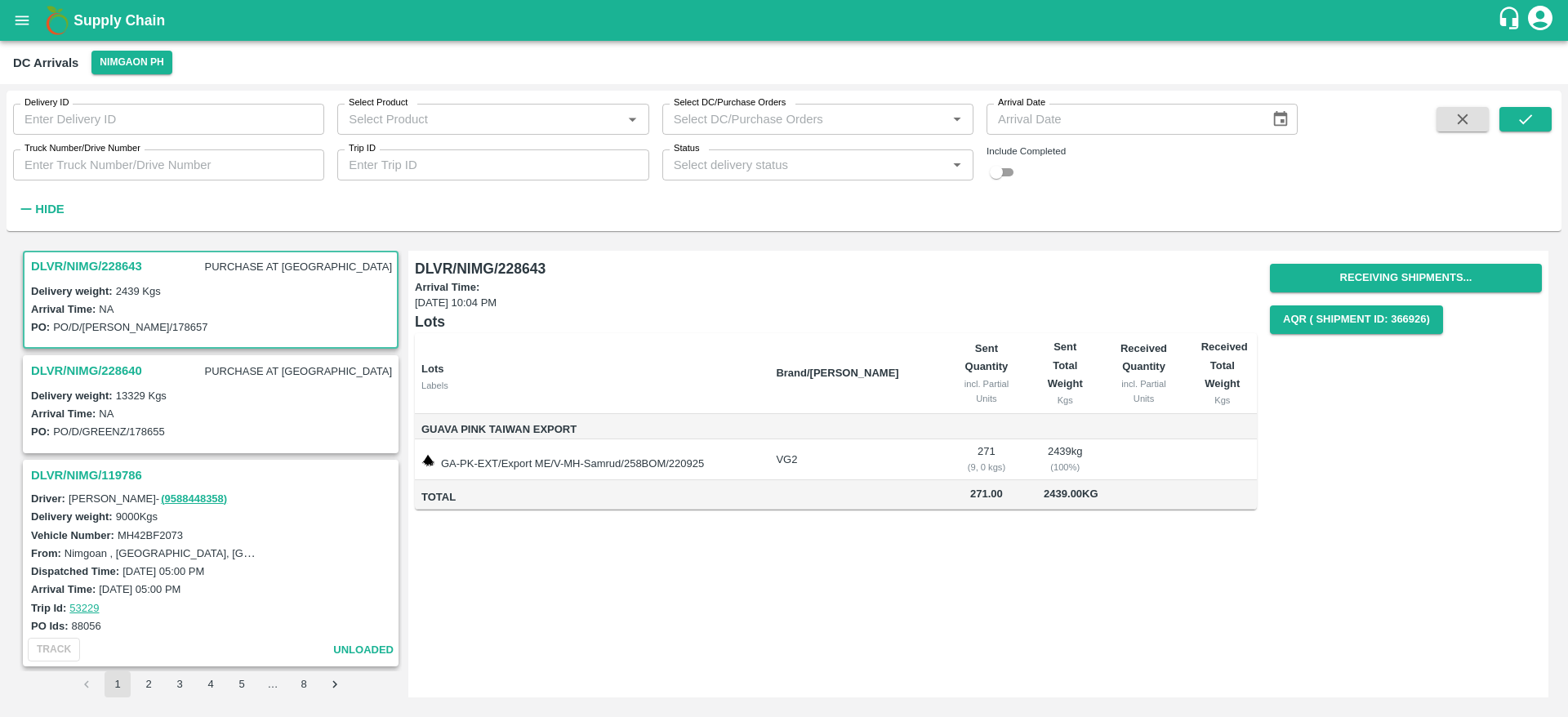
click at [102, 371] on h3 "DLVR/NIMG/228640" at bounding box center [86, 371] width 111 height 21
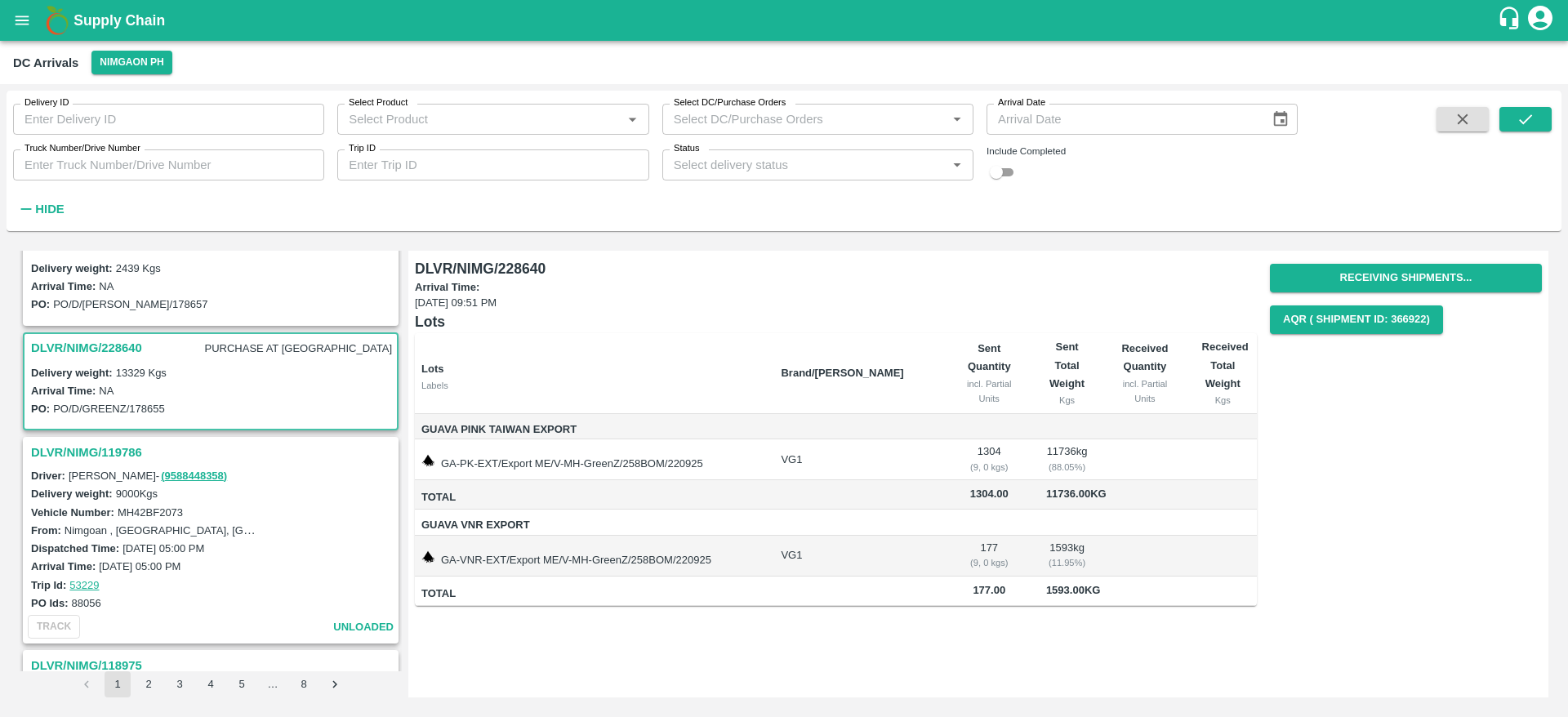
scroll to position [348, 0]
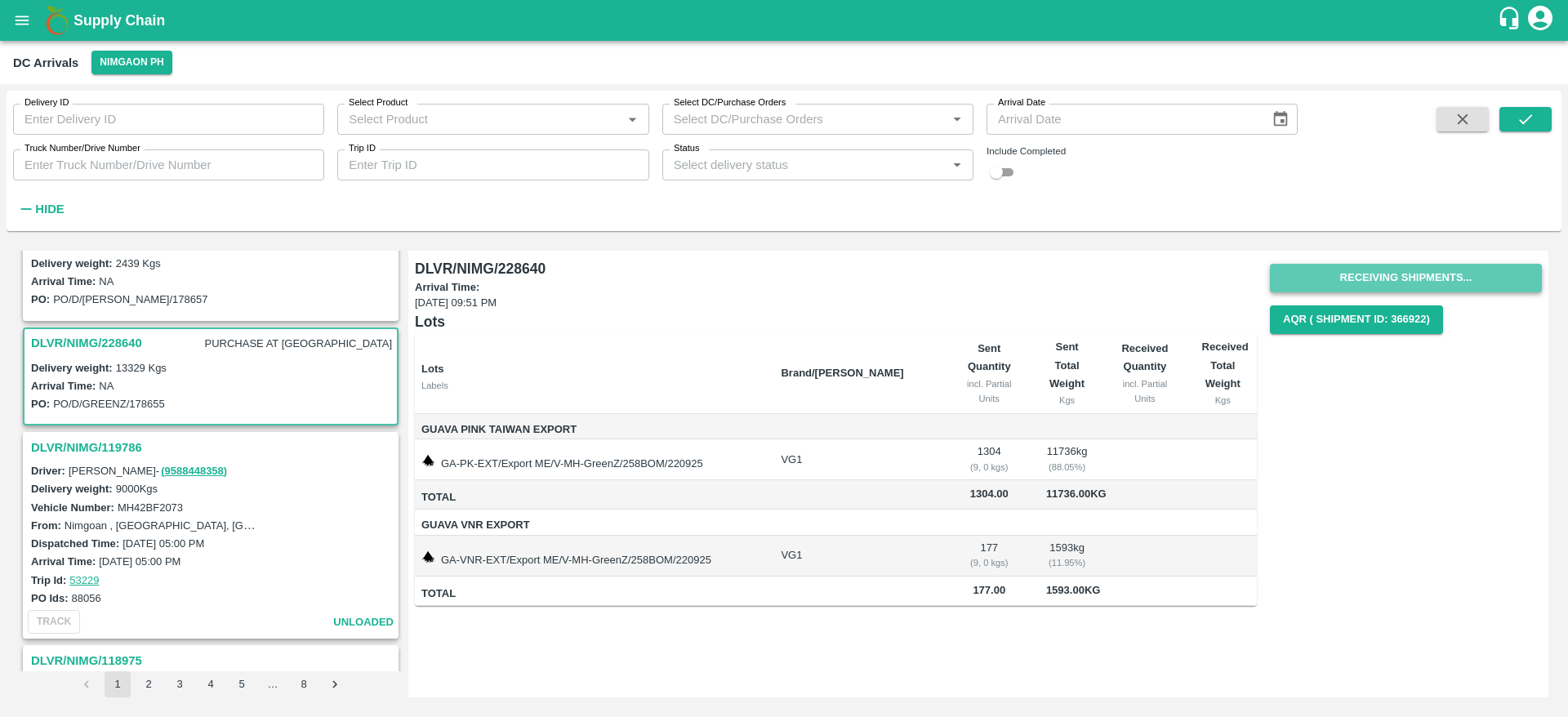
click at [1416, 286] on button "Receiving Shipments..." at bounding box center [1406, 278] width 272 height 29
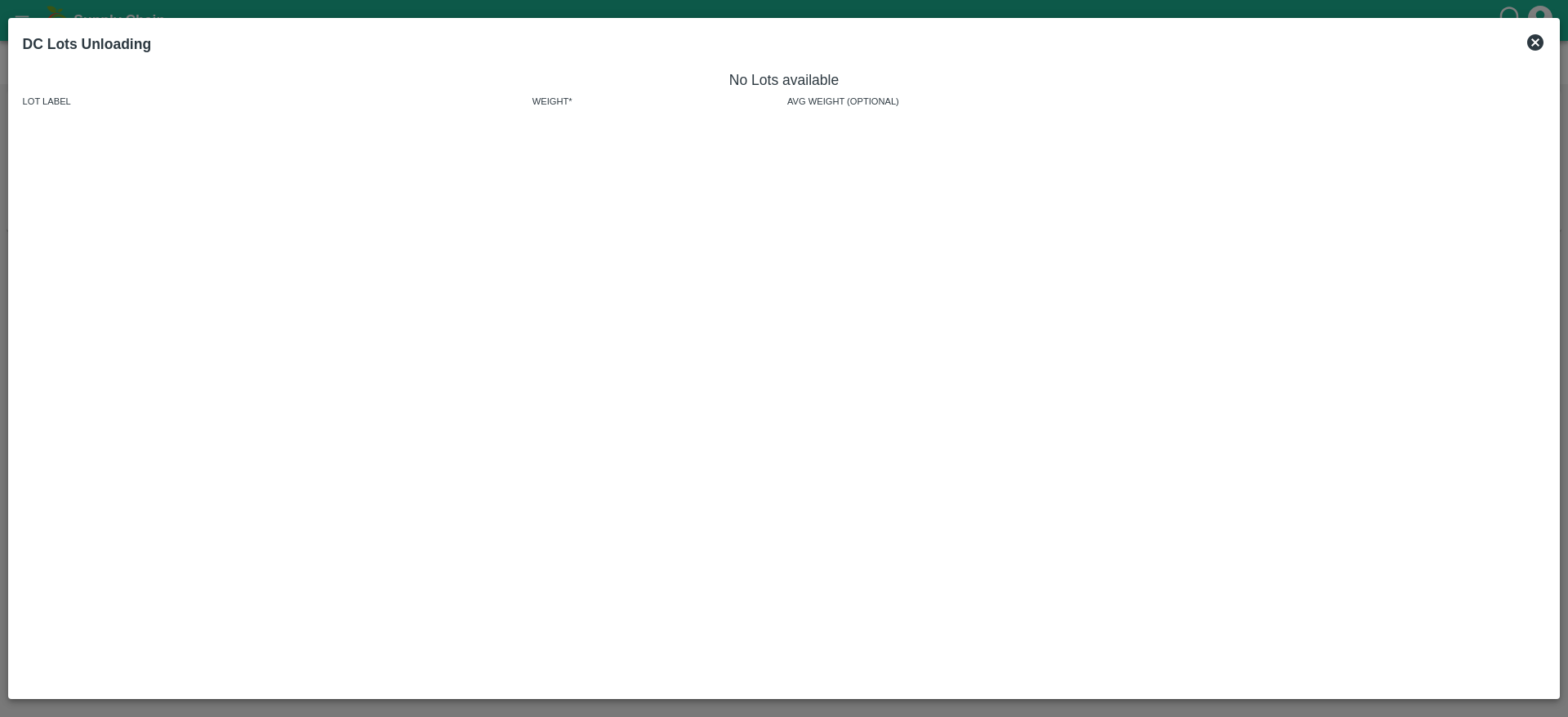
drag, startPoint x: 1523, startPoint y: 49, endPoint x: 1534, endPoint y: 44, distance: 12.1
click at [1534, 44] on div "DC Lots Unloading" at bounding box center [784, 44] width 1536 height 36
click at [1534, 44] on icon at bounding box center [1535, 42] width 19 height 19
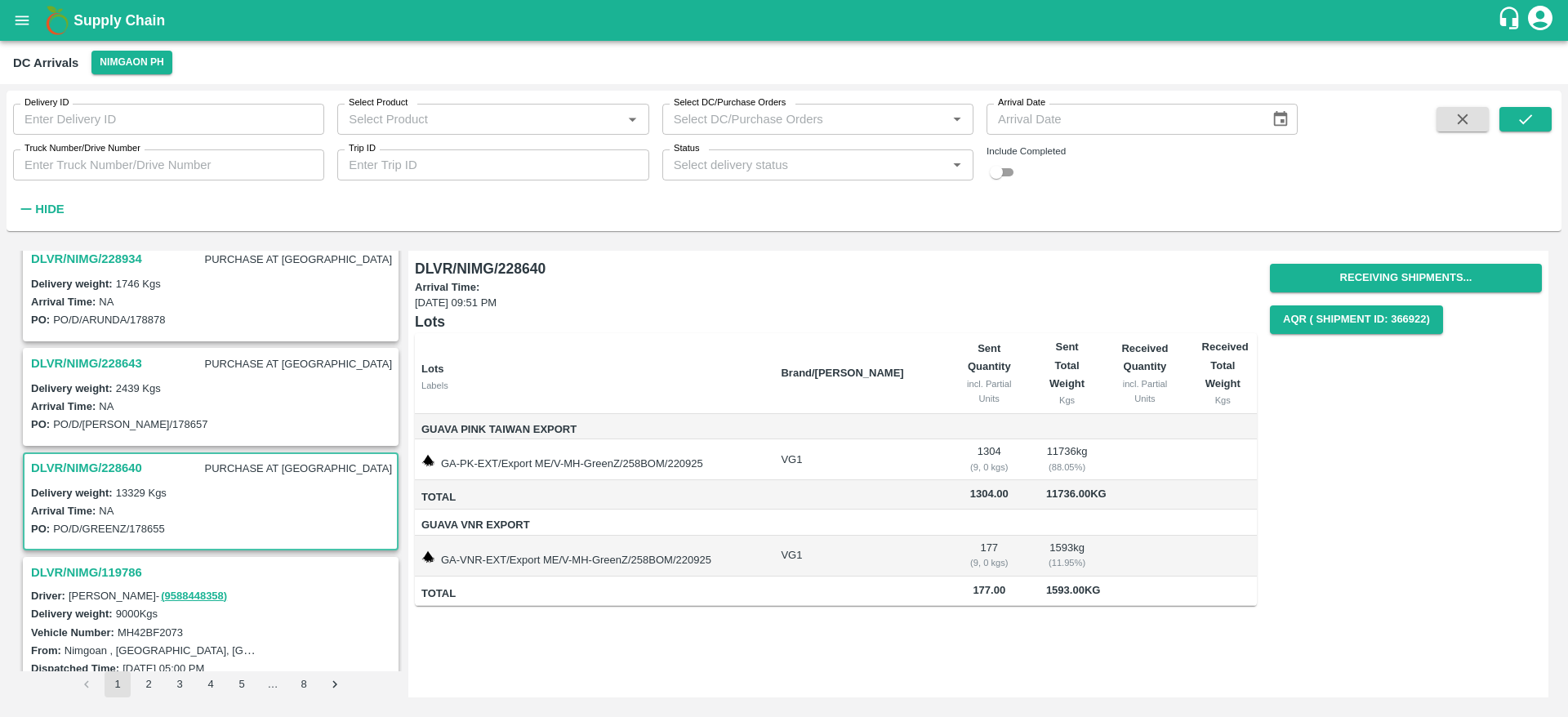
scroll to position [218, 0]
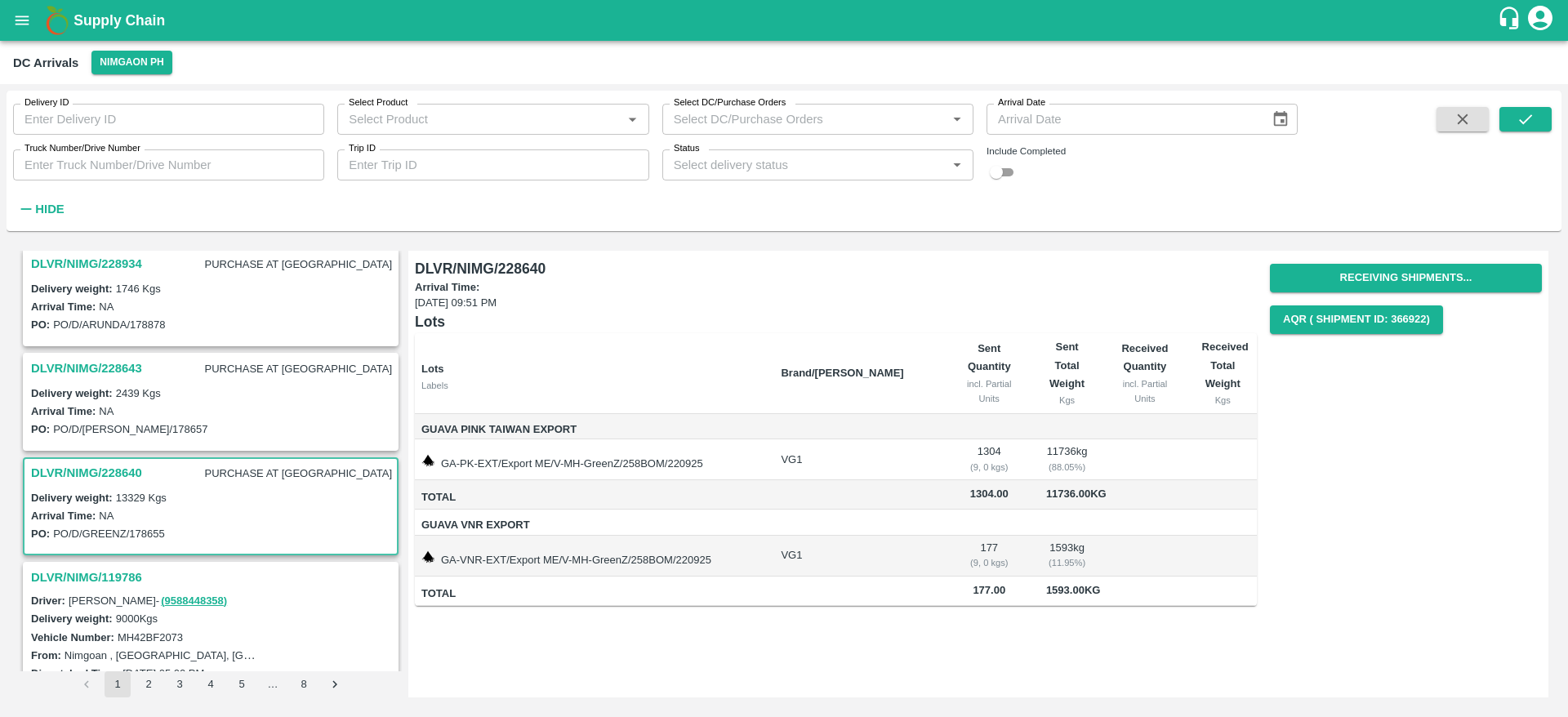
click at [127, 368] on h3 "DLVR/NIMG/228643" at bounding box center [86, 368] width 111 height 21
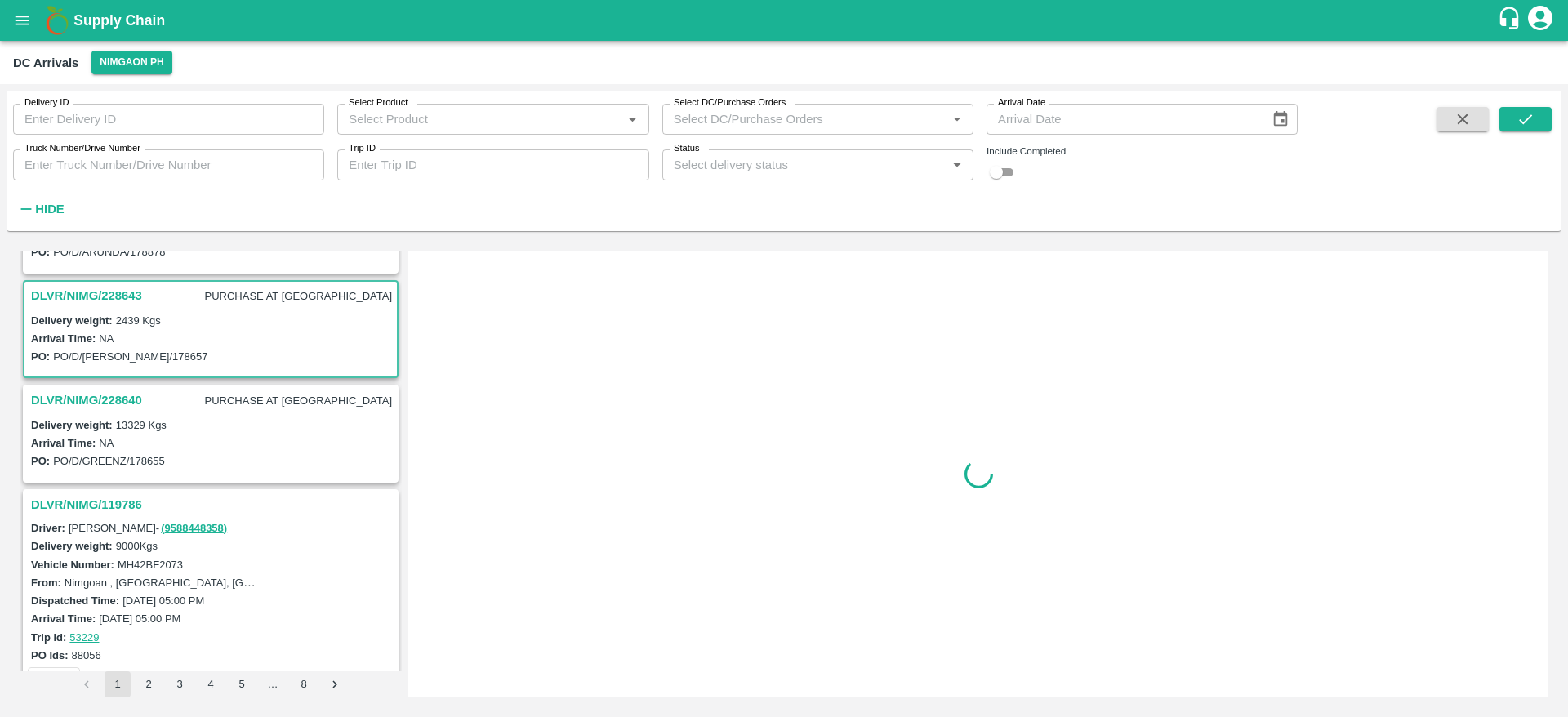
scroll to position [320, 0]
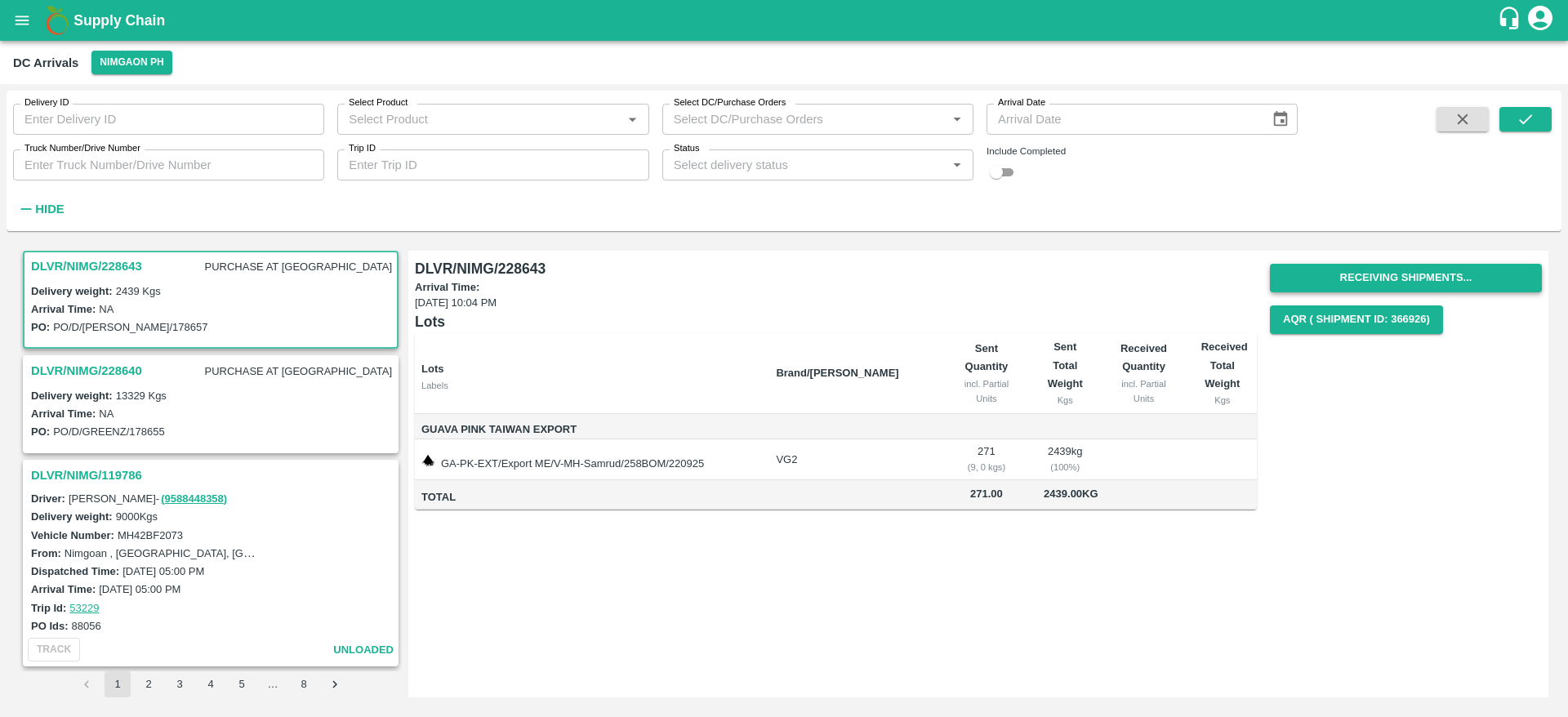
drag, startPoint x: 1480, startPoint y: 259, endPoint x: 1467, endPoint y: 277, distance: 22.2
click at [1467, 277] on div "Receiving Shipments... AQR ( Shipment Id: 366926)" at bounding box center [1406, 299] width 272 height 83
click at [1467, 277] on button "Receiving Shipments..." at bounding box center [1406, 278] width 272 height 29
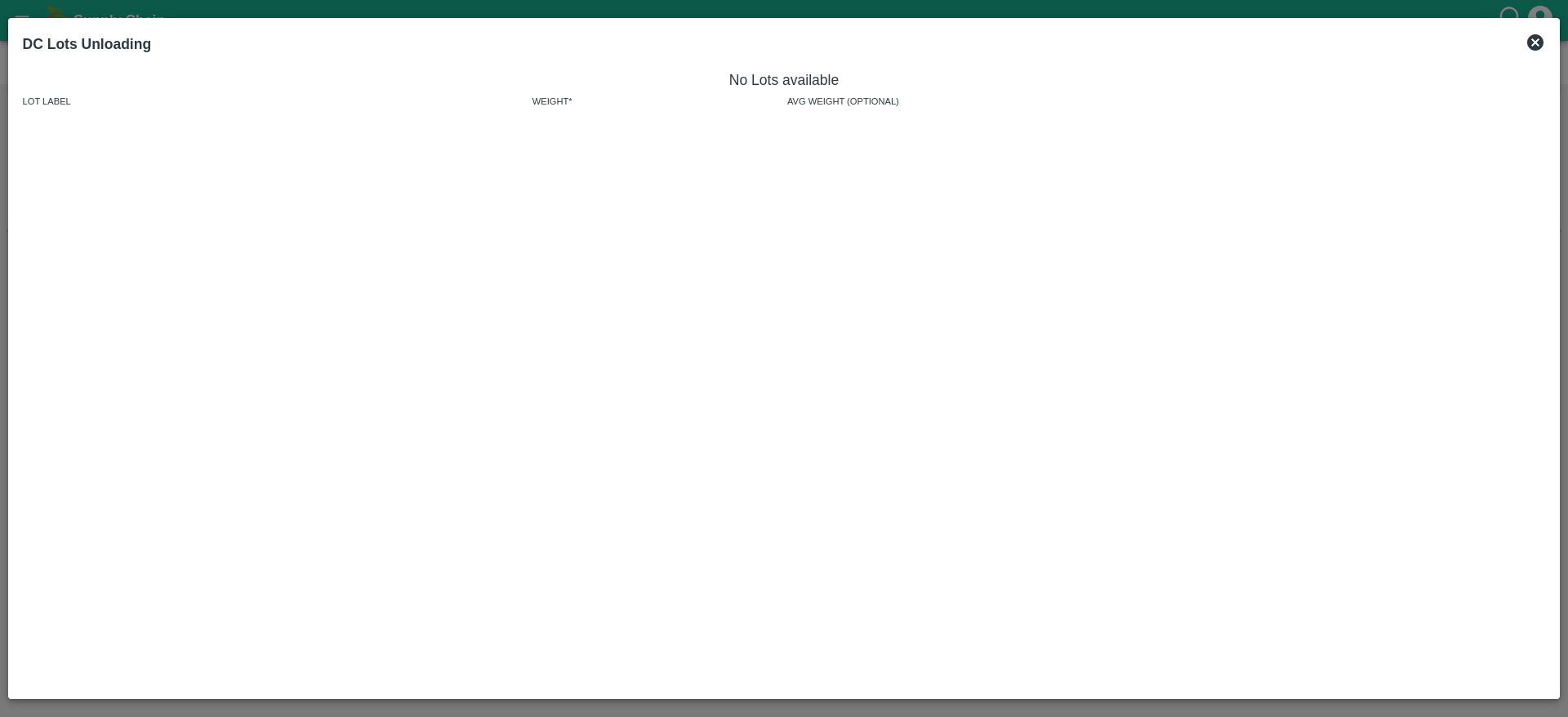
click at [1529, 49] on icon at bounding box center [1535, 42] width 19 height 19
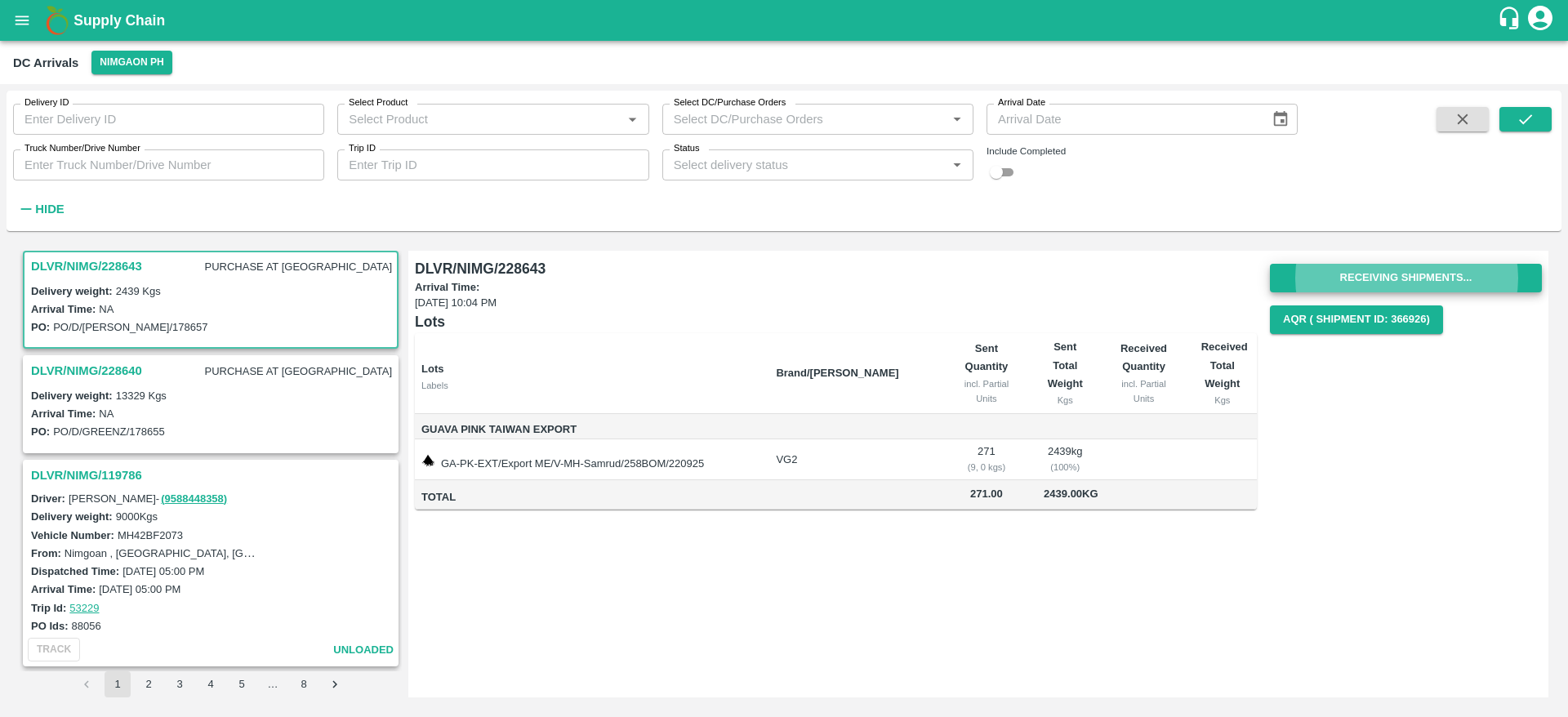
scroll to position [166, 0]
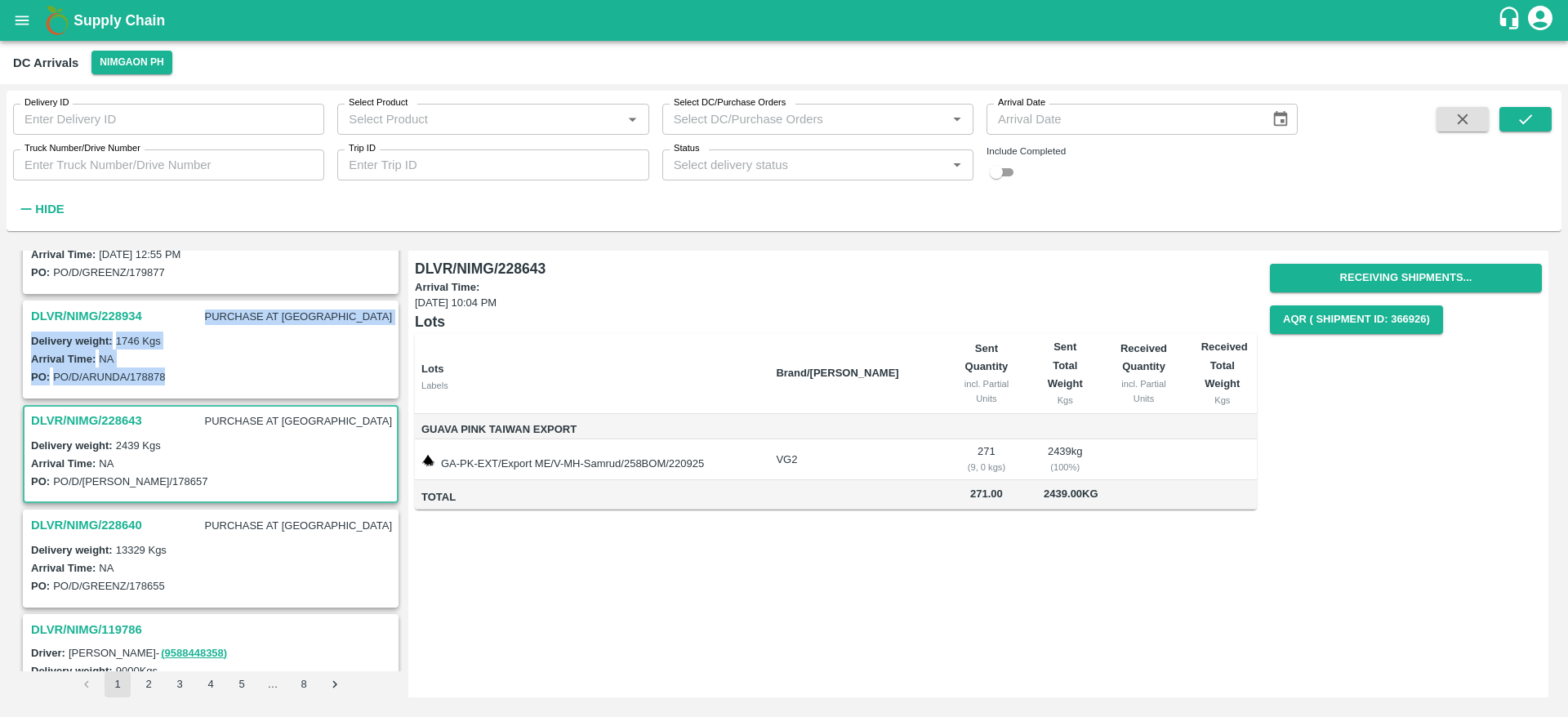
drag, startPoint x: 168, startPoint y: 315, endPoint x: 173, endPoint y: 375, distance: 60.2
click at [173, 375] on div "DLVR/NIMG/228934 PURCHASE AT DC Delivery weight: 1746 Kgs Arrival Time: NA PO: …" at bounding box center [210, 349] width 376 height 98
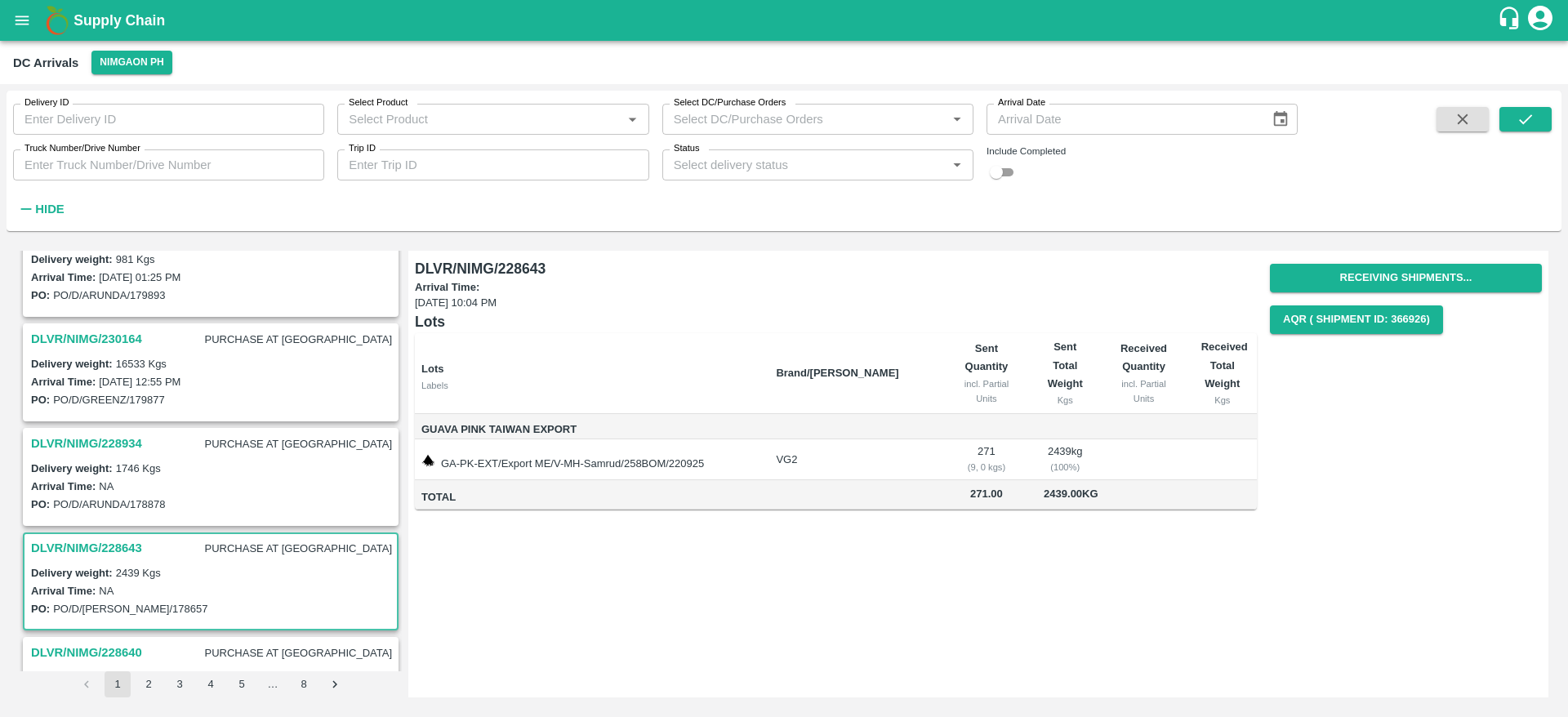
click at [219, 393] on div "PO: PO/D/GREENZ/179877" at bounding box center [213, 399] width 364 height 18
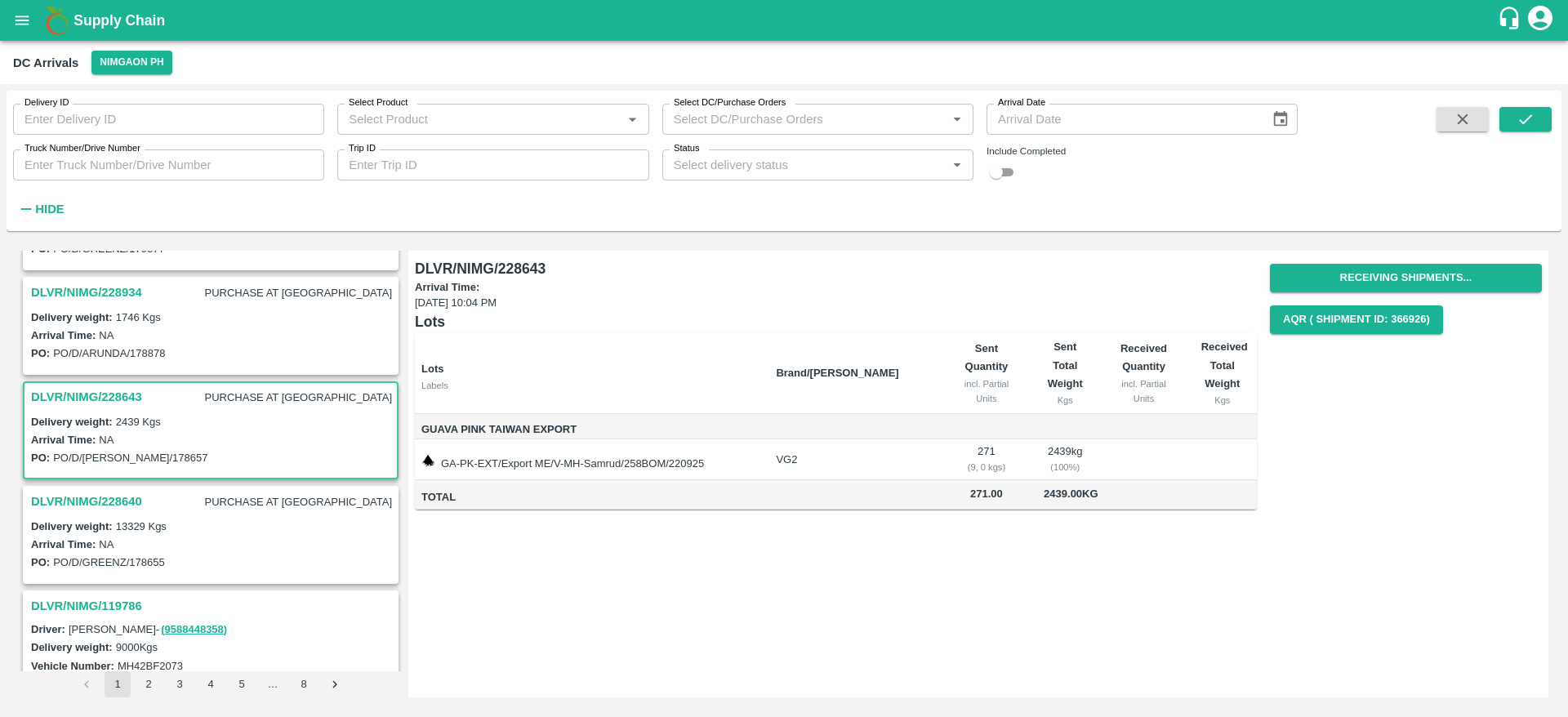
scroll to position [190, 0]
click at [86, 497] on h3 "DLVR/NIMG/228640" at bounding box center [86, 500] width 111 height 21
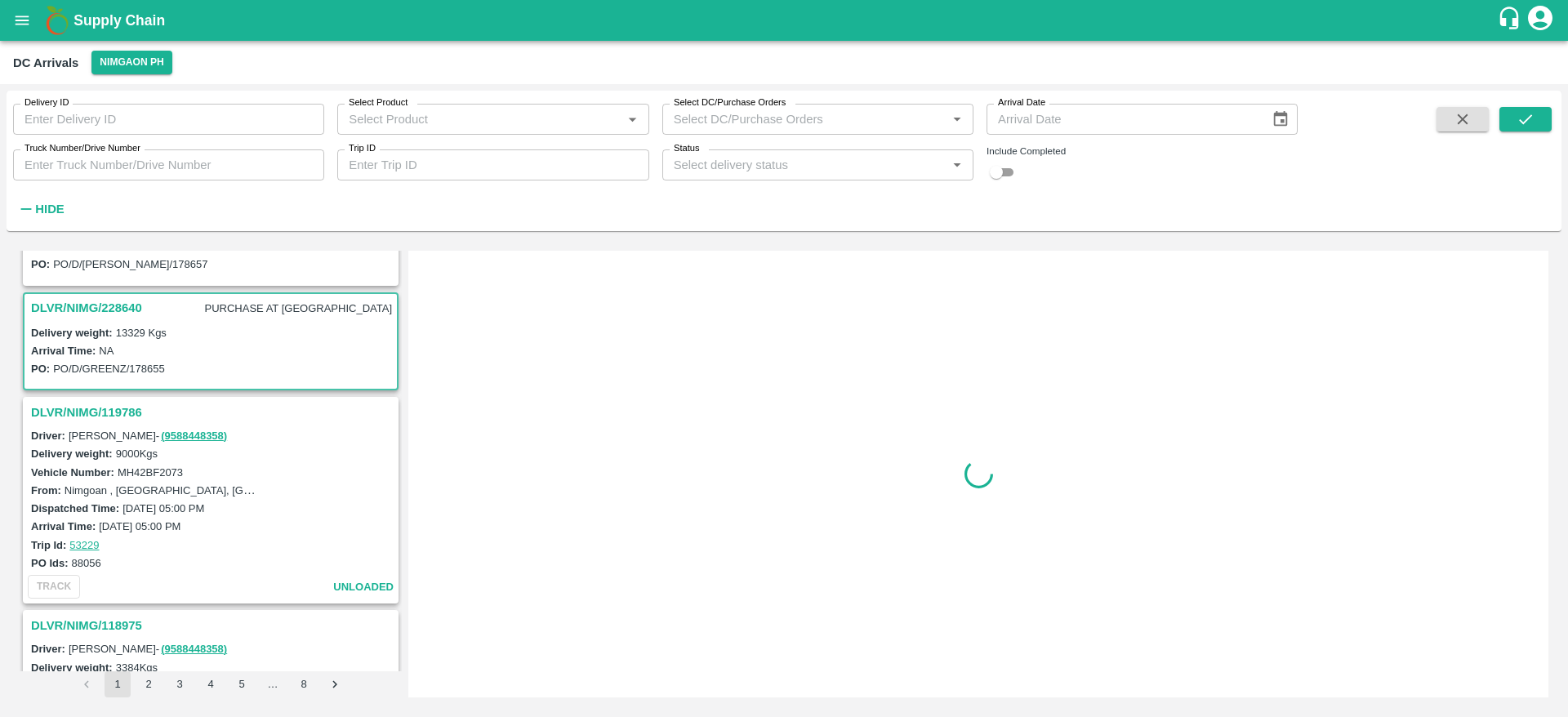
scroll to position [425, 0]
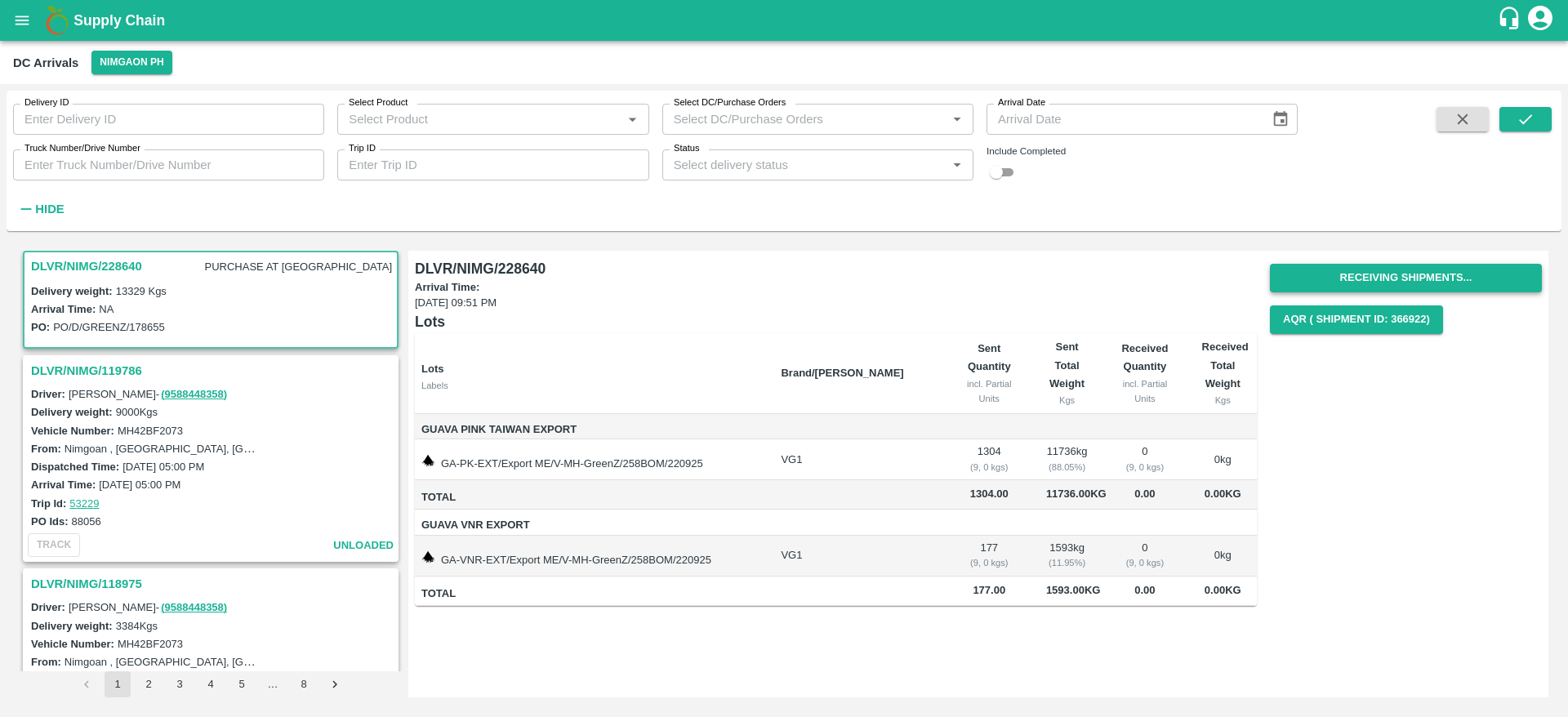
click at [1410, 278] on button "Receiving Shipments..." at bounding box center [1406, 278] width 272 height 29
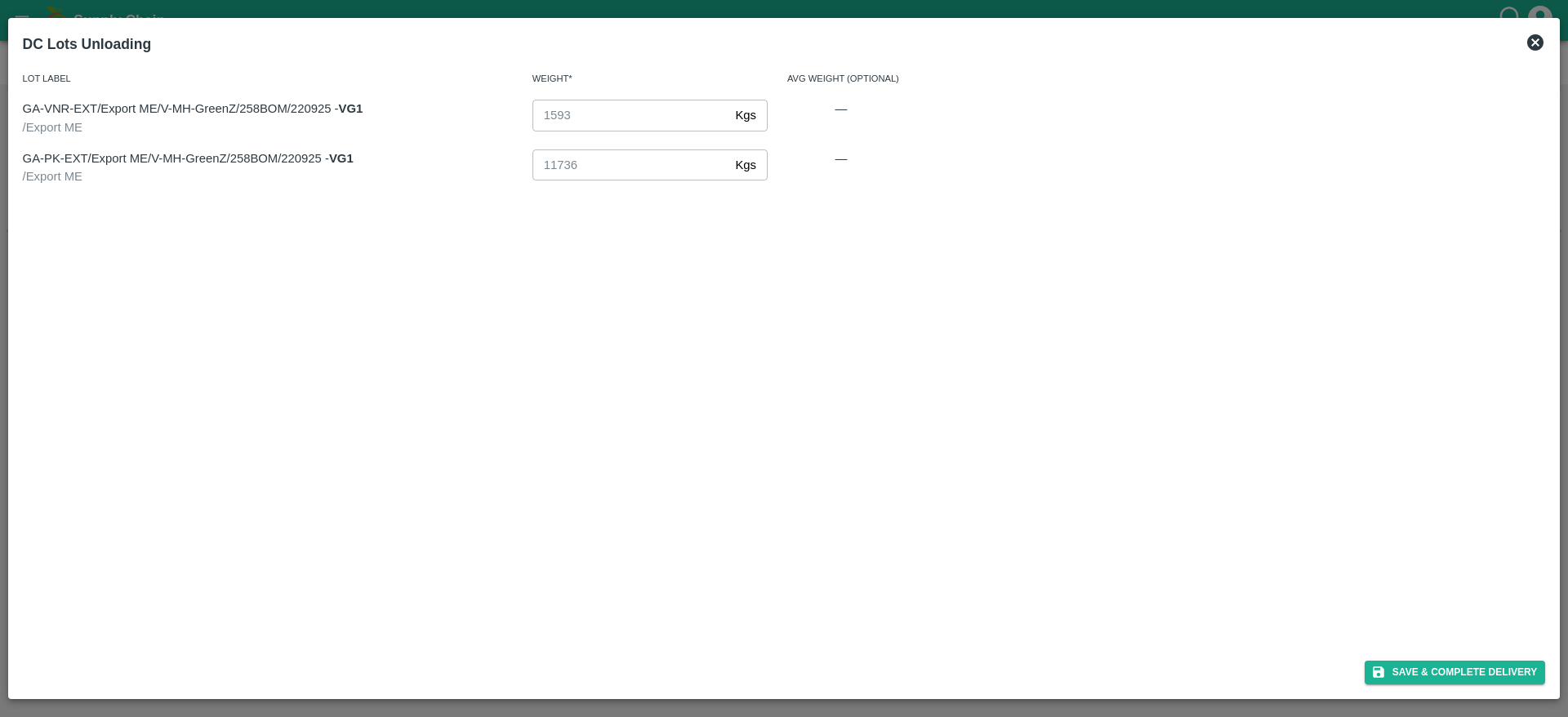
click at [1534, 37] on icon at bounding box center [1535, 42] width 16 height 16
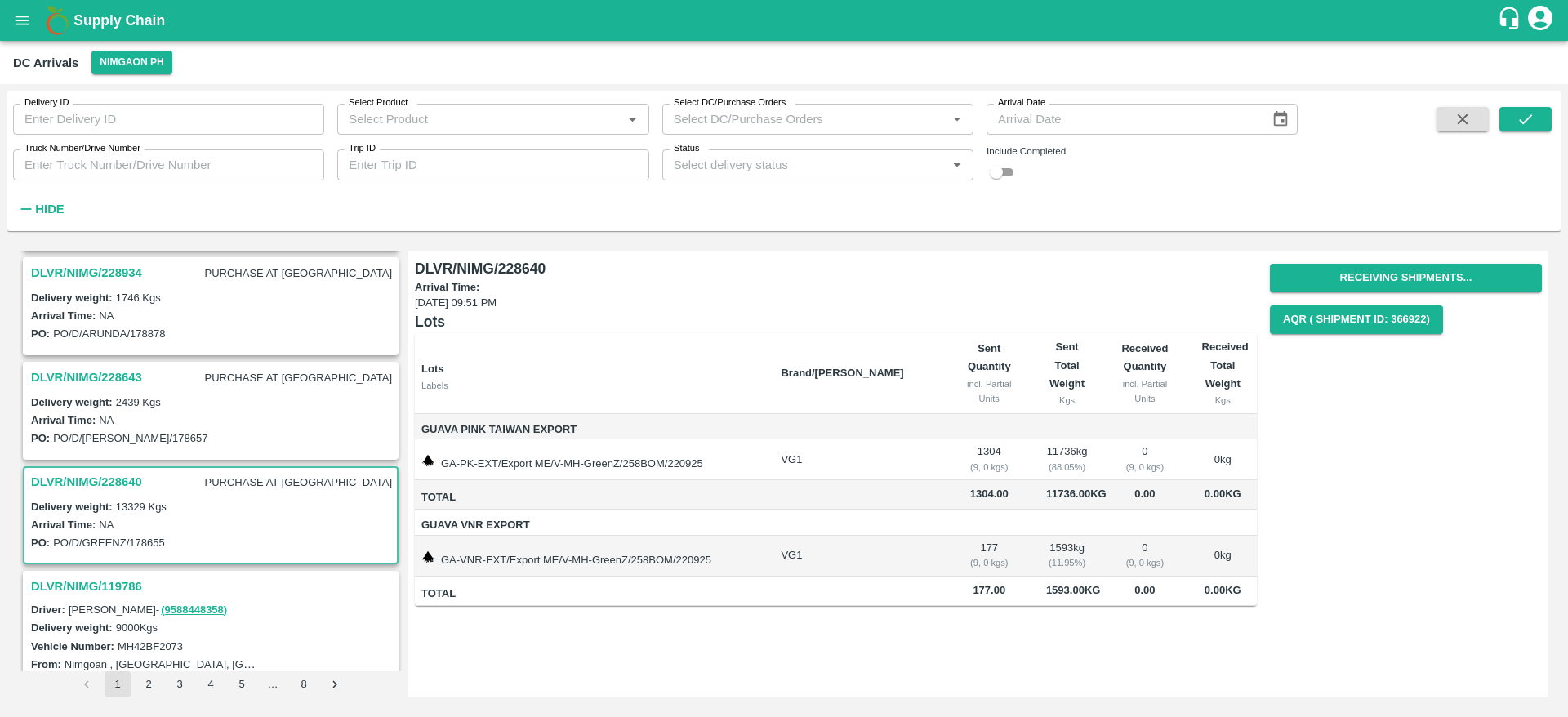
scroll to position [208, 0]
click at [130, 377] on h3 "DLVR/NIMG/228643" at bounding box center [86, 377] width 111 height 21
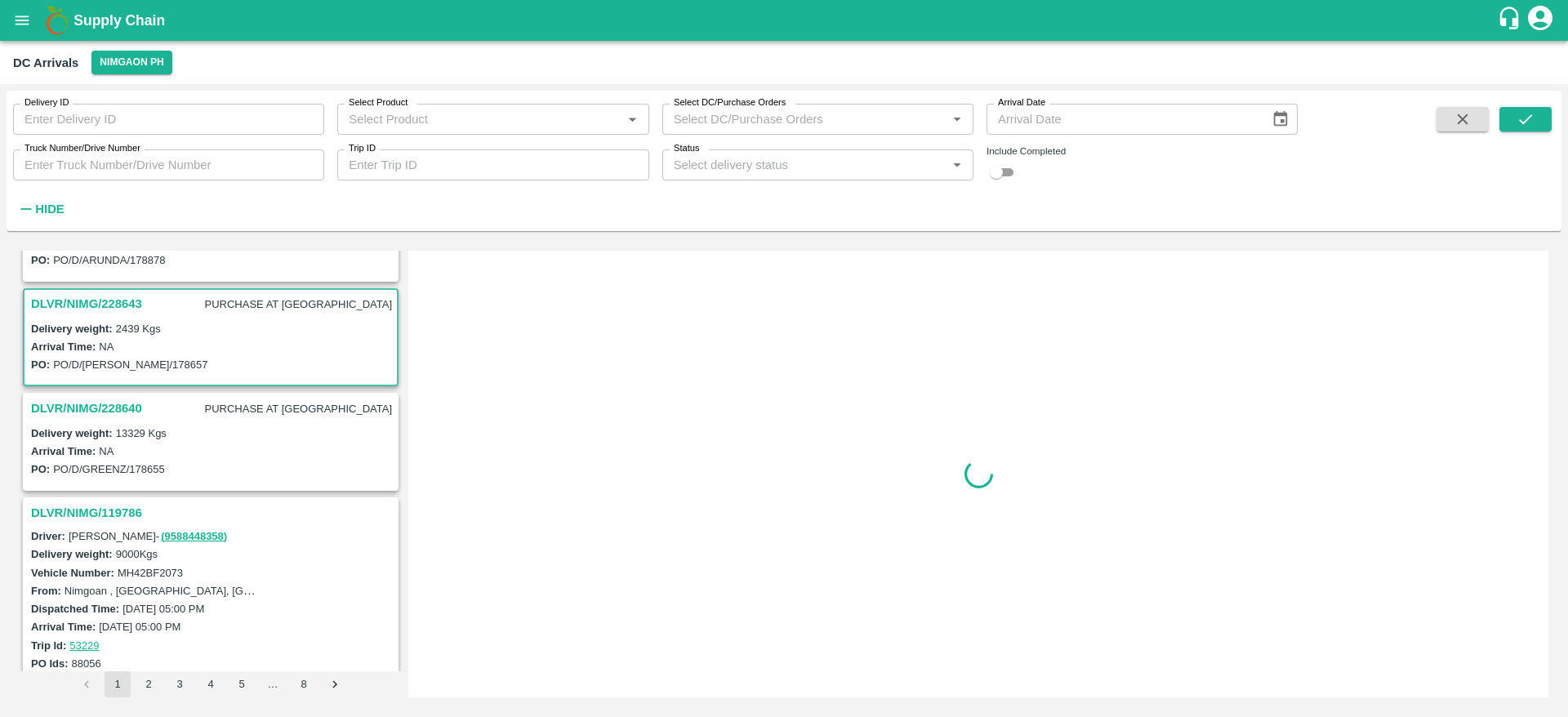
scroll to position [320, 0]
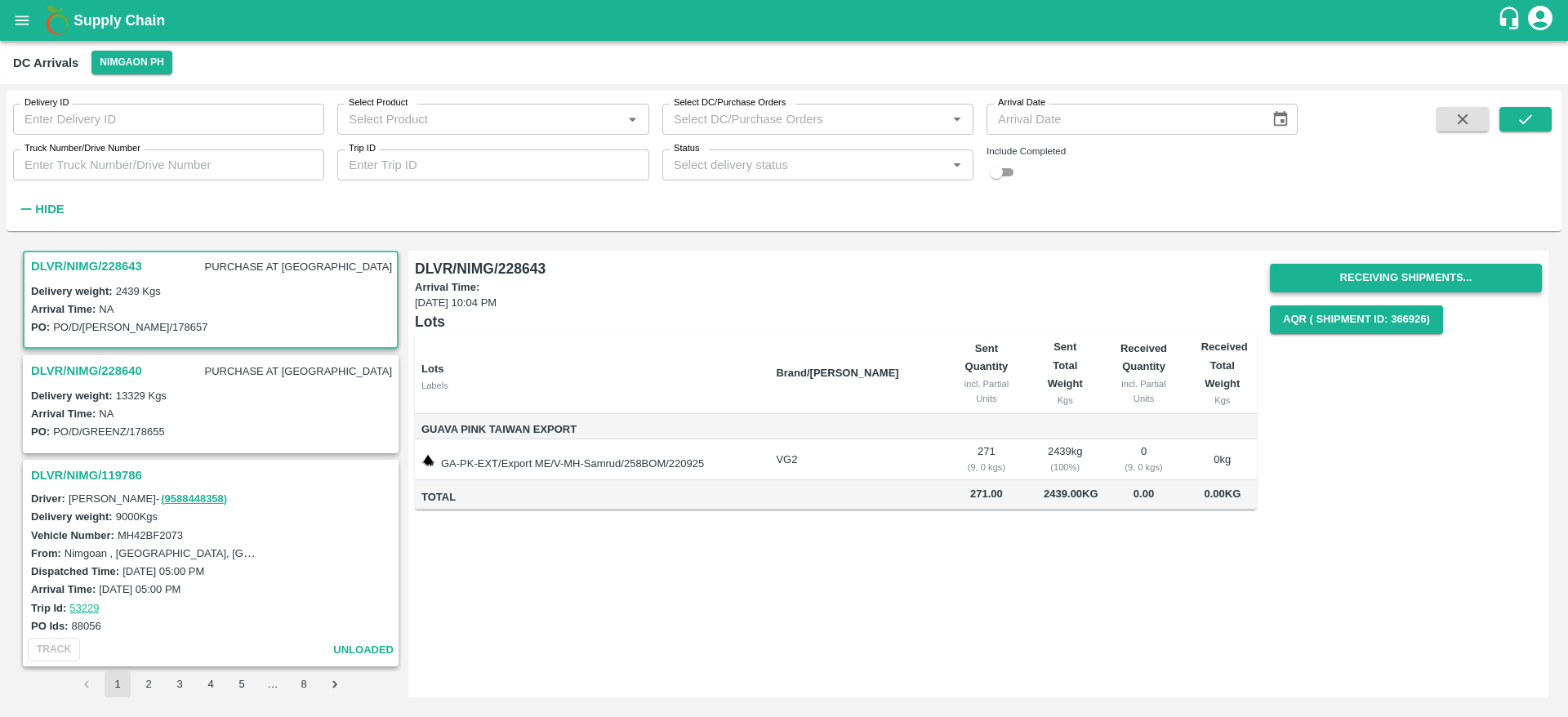
click at [1433, 282] on button "Receiving Shipments..." at bounding box center [1406, 278] width 272 height 29
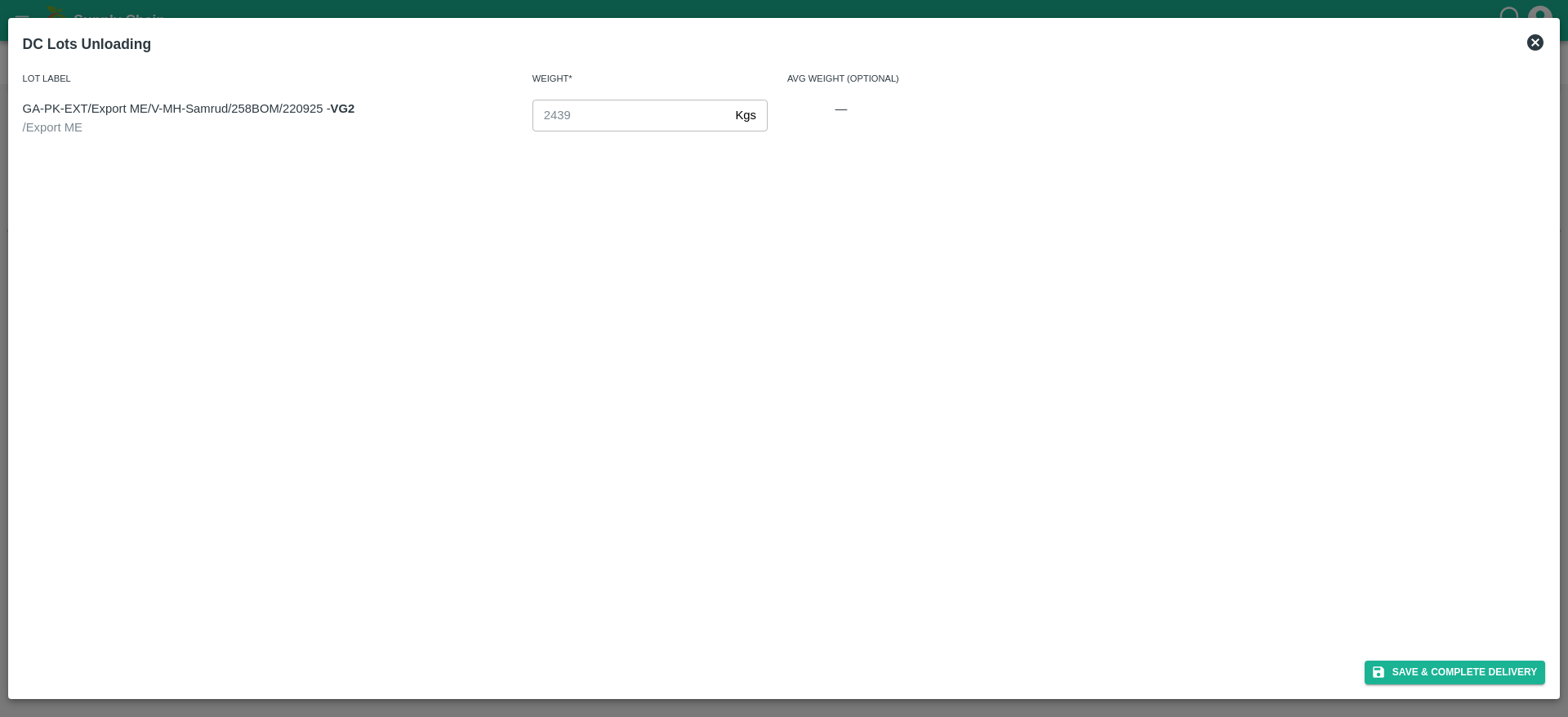
click at [1529, 35] on icon at bounding box center [1535, 42] width 19 height 19
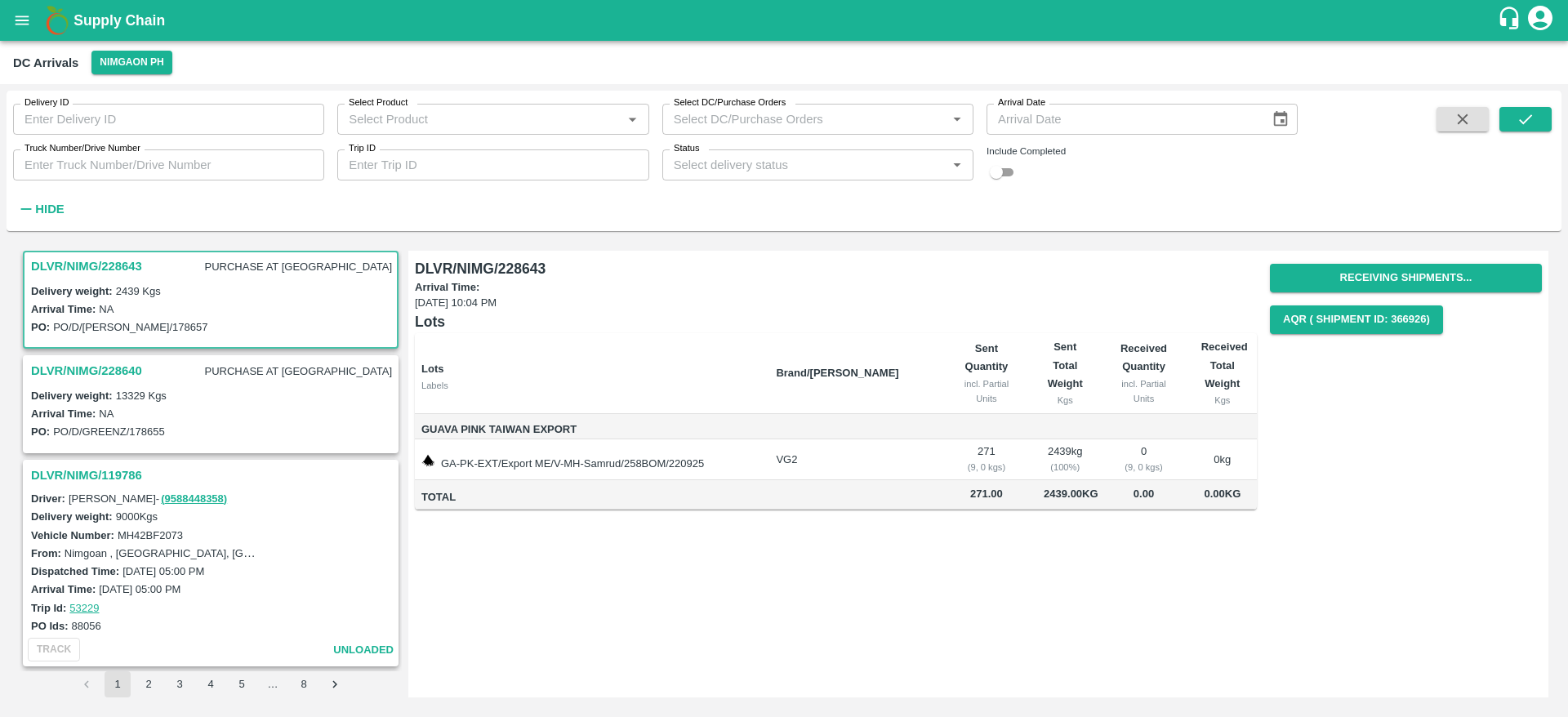
scroll to position [97, 0]
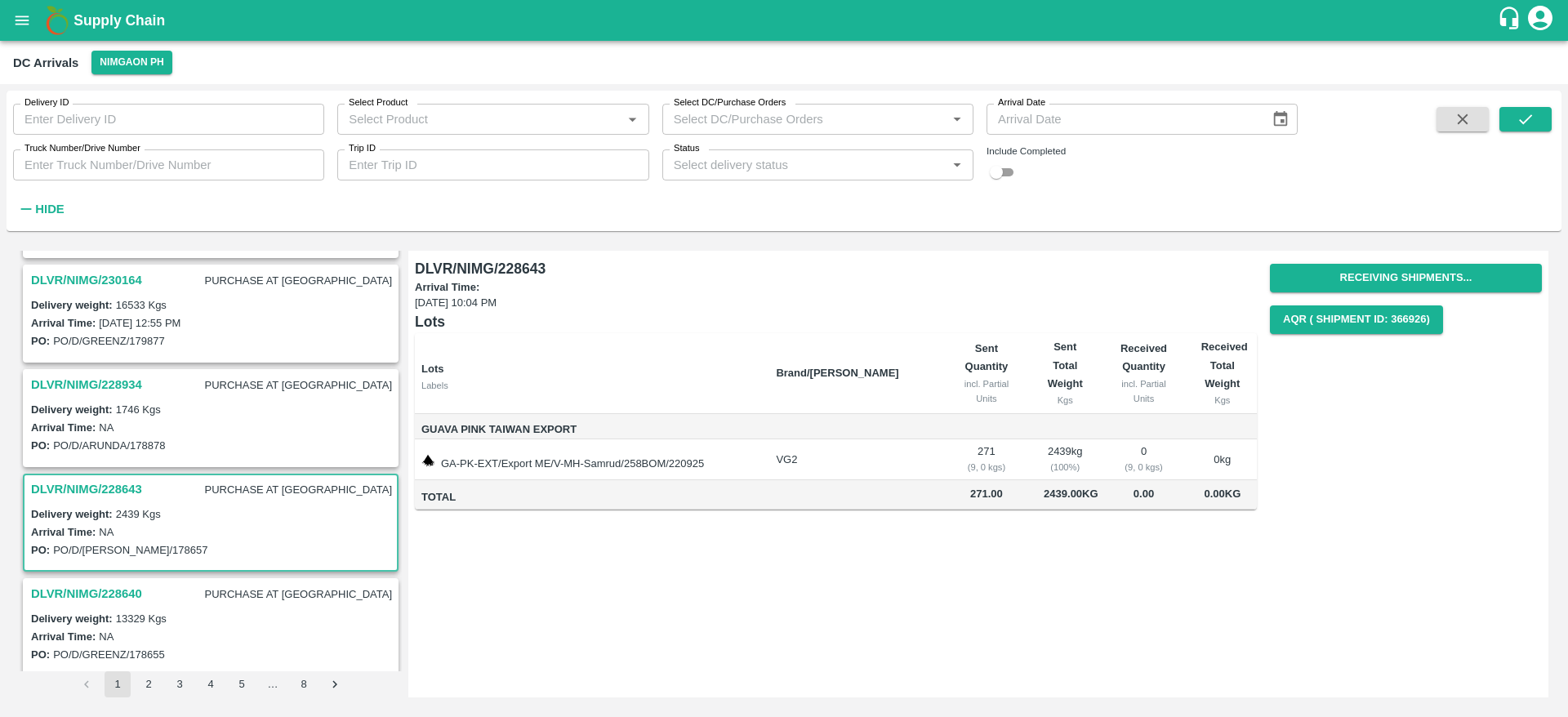
click at [79, 390] on h3 "DLVR/NIMG/228934" at bounding box center [86, 384] width 111 height 21
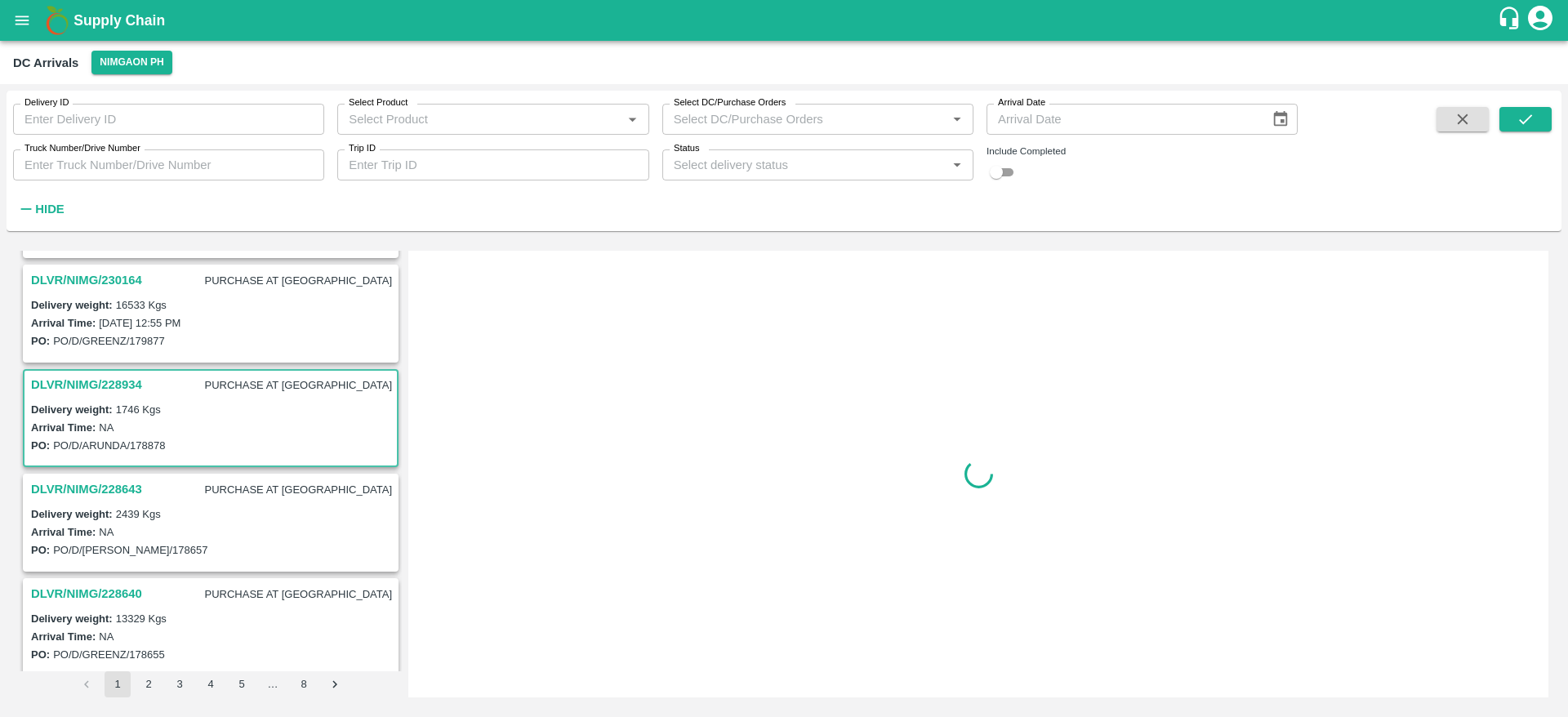
scroll to position [216, 0]
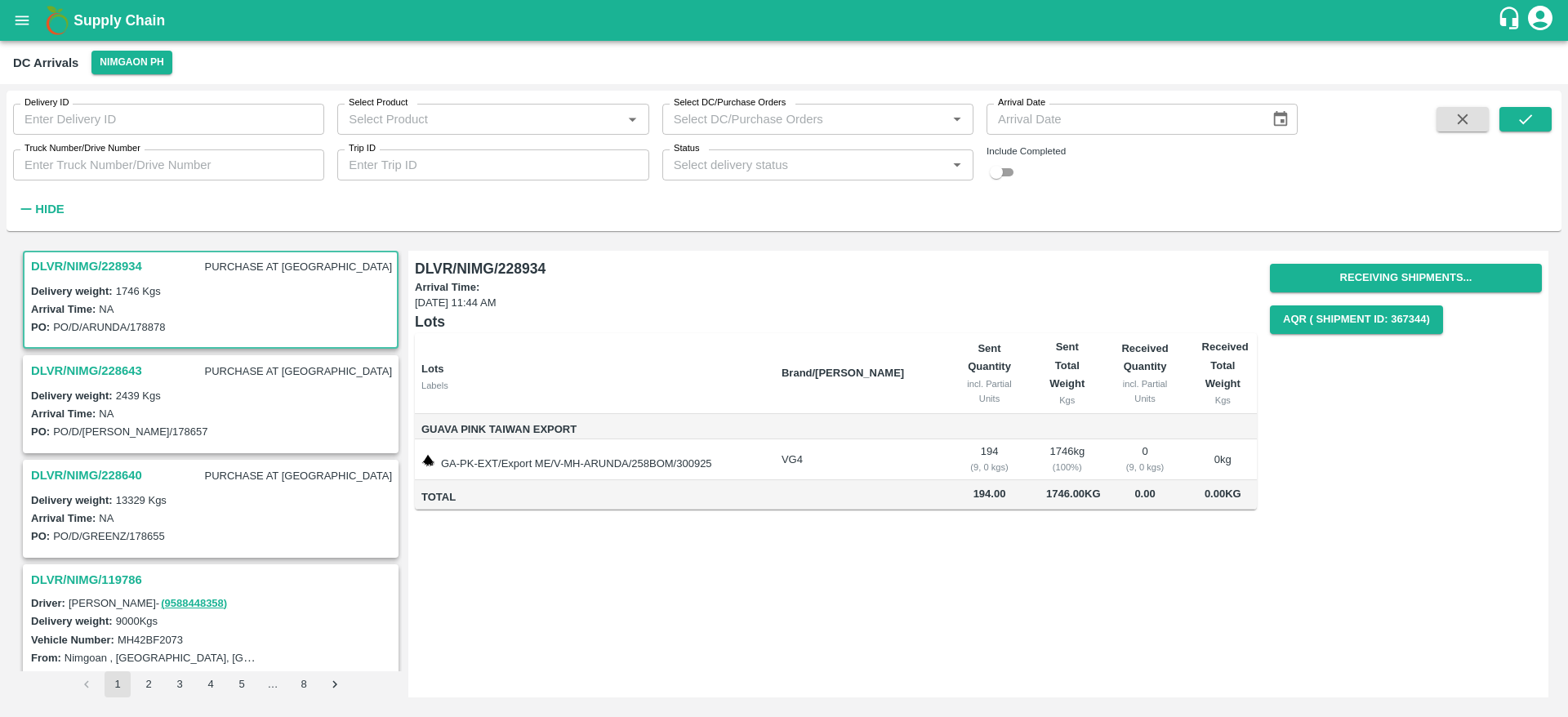
click at [1366, 258] on div "Receiving Shipments... AQR ( Shipment Id: 367344)" at bounding box center [1406, 299] width 272 height 83
click at [1369, 270] on button "Receiving Shipments..." at bounding box center [1406, 278] width 272 height 29
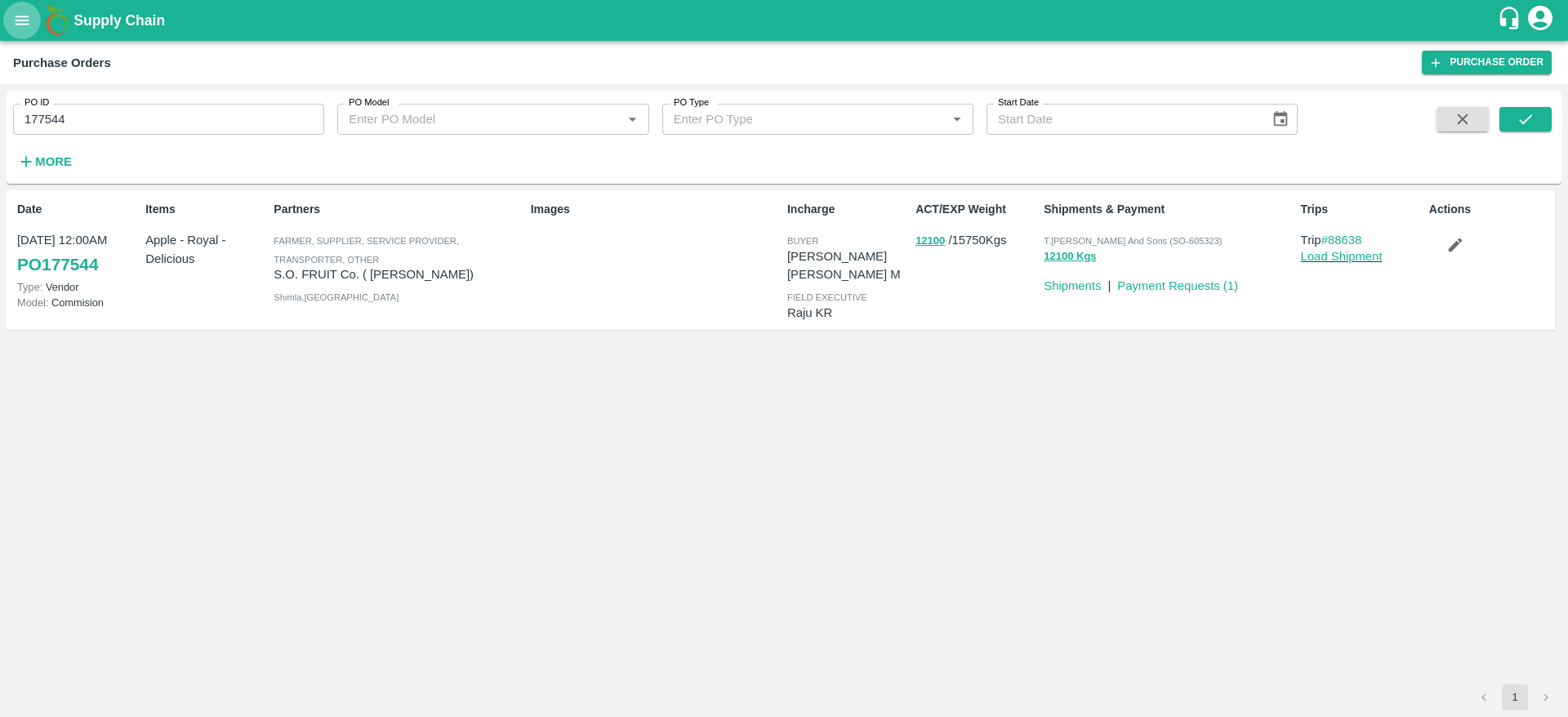
click at [14, 16] on icon "open drawer" at bounding box center [22, 20] width 18 height 18
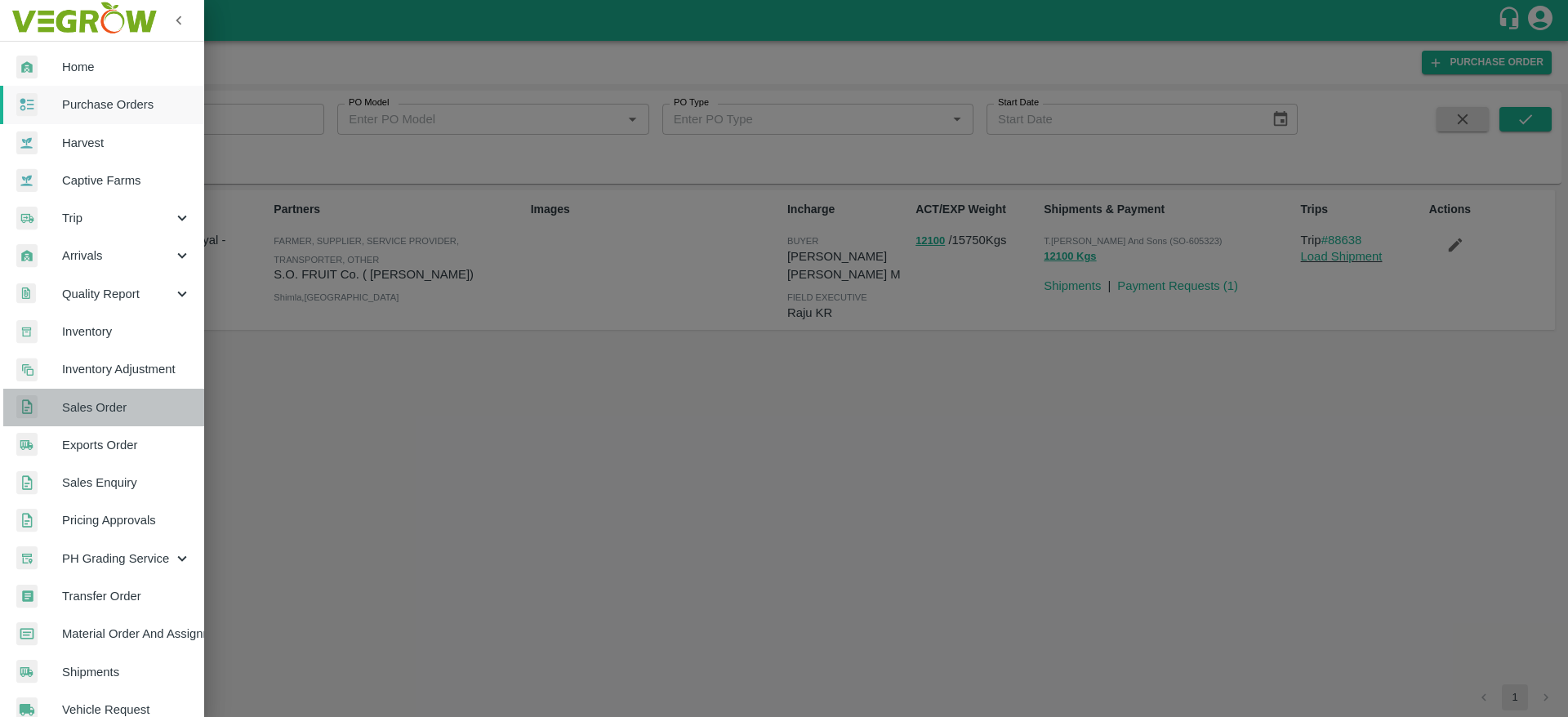
click at [107, 416] on span "Sales Order" at bounding box center [127, 407] width 129 height 18
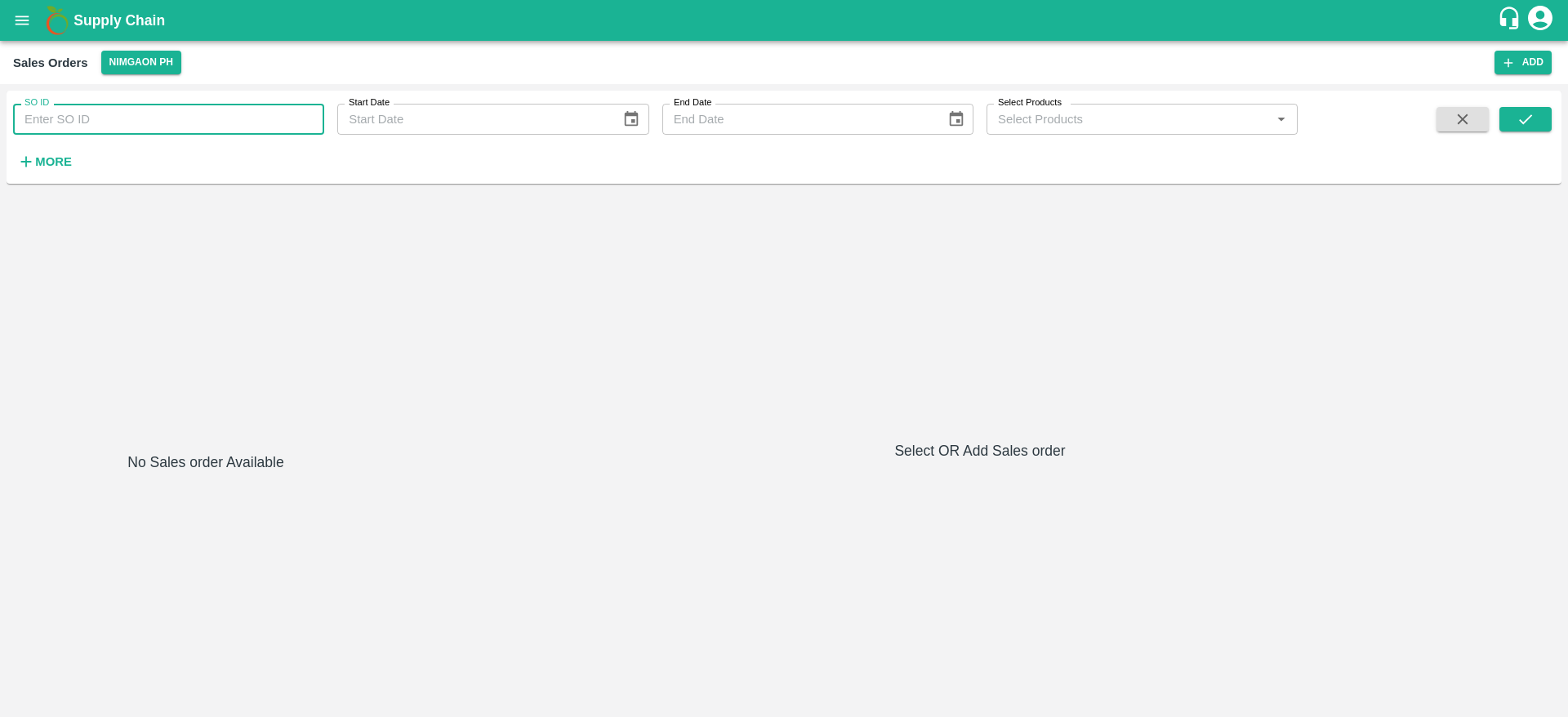
click at [243, 127] on input "SO ID" at bounding box center [169, 119] width 311 height 31
click at [273, 129] on input "SO ID" at bounding box center [169, 119] width 311 height 31
click at [215, 138] on div "SO ID SO ID Start Date Start Date End Date End Date Select Products Select Prod…" at bounding box center [649, 132] width 1298 height 85
click at [105, 110] on input "SO ID" at bounding box center [169, 119] width 311 height 31
paste input "606209"
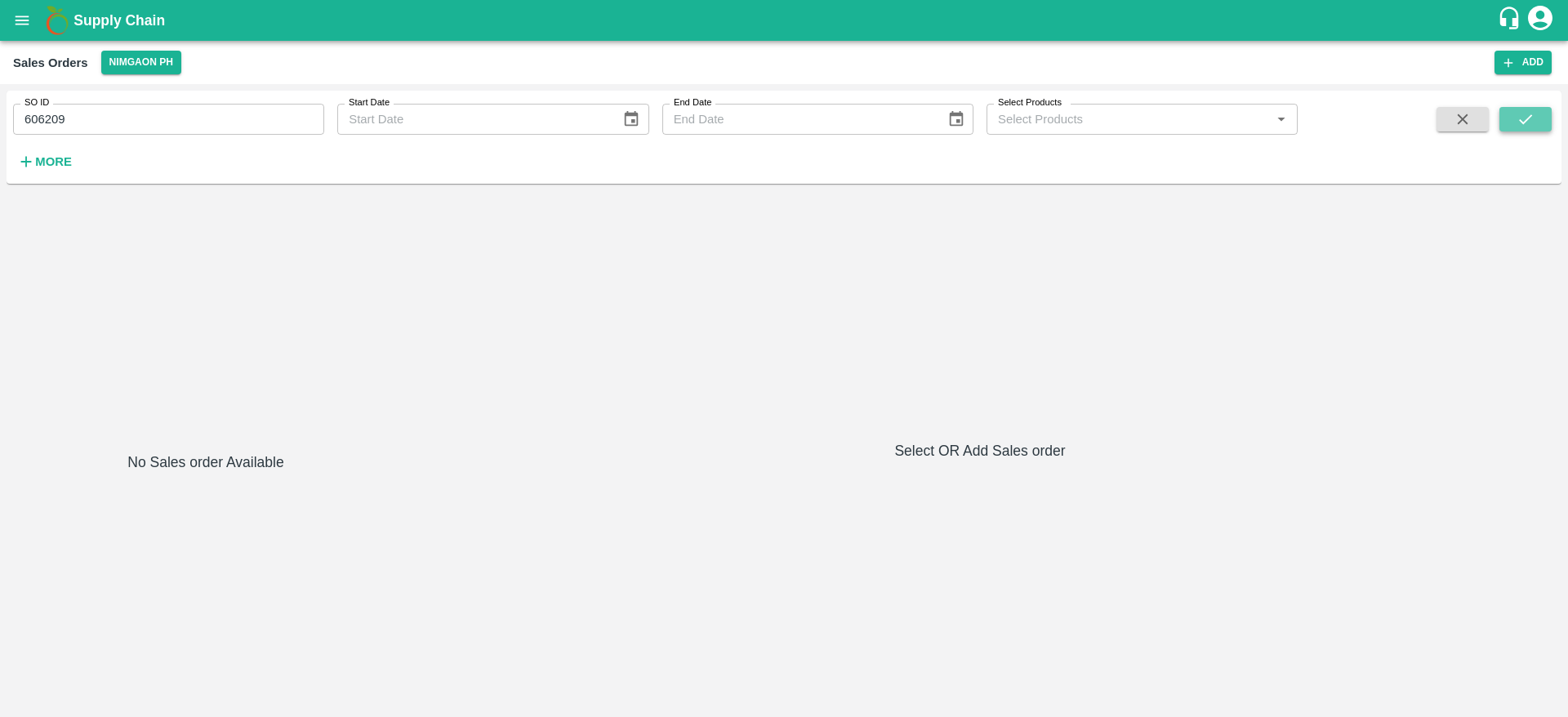
click at [1526, 123] on icon "submit" at bounding box center [1525, 119] width 18 height 18
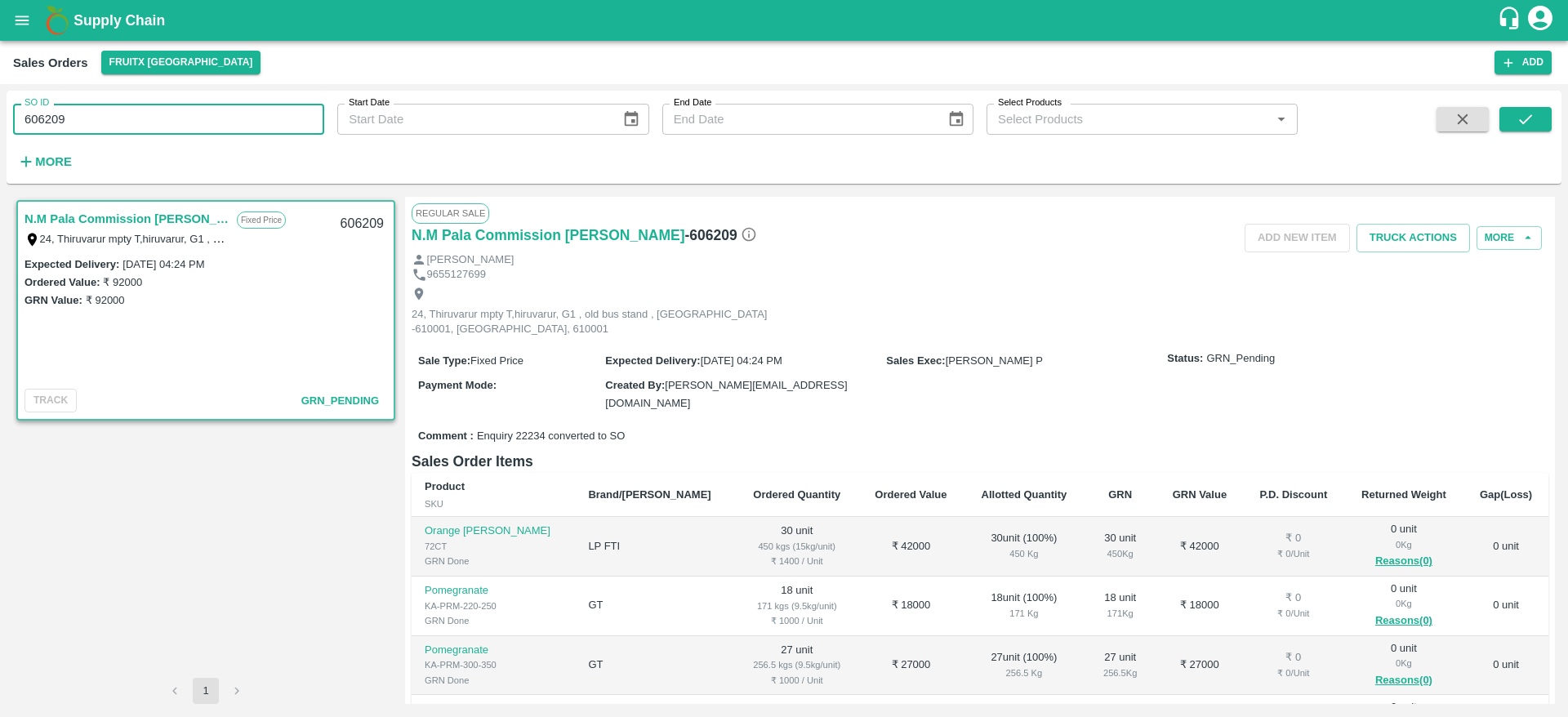
drag, startPoint x: 94, startPoint y: 113, endPoint x: 8, endPoint y: 119, distance: 86.2
click at [8, 119] on div "SO ID 606209 SO ID" at bounding box center [162, 112] width 325 height 44
paste input "text"
click at [1525, 112] on icon "submit" at bounding box center [1525, 119] width 18 height 18
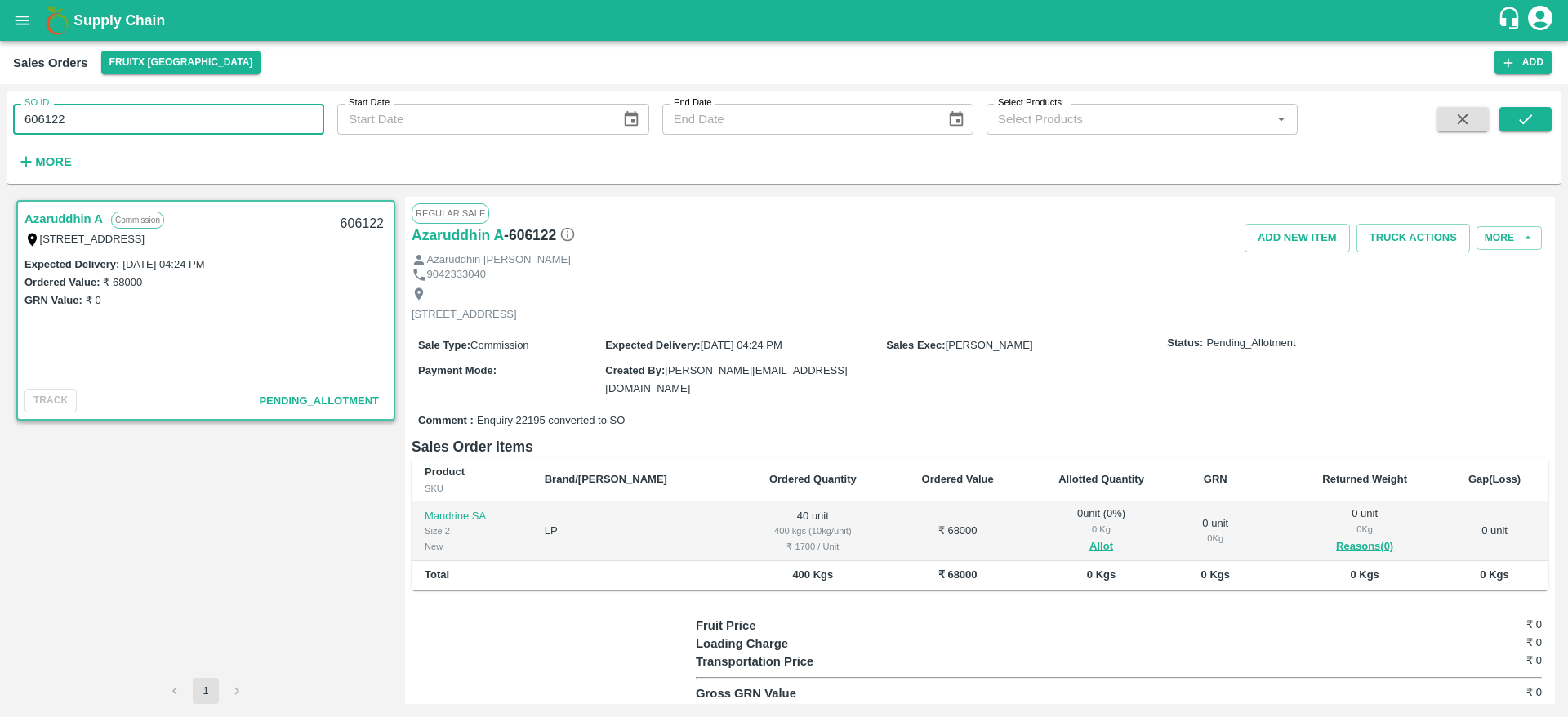
drag, startPoint x: 83, startPoint y: 107, endPoint x: 0, endPoint y: 132, distance: 86.7
click at [0, 132] on div "SO ID 606122 SO ID Start Date Start Date End Date End Date Select Products Sele…" at bounding box center [784, 400] width 1568 height 633
paste input "text"
type input "605407"
click at [1549, 117] on button "submit" at bounding box center [1525, 119] width 52 height 24
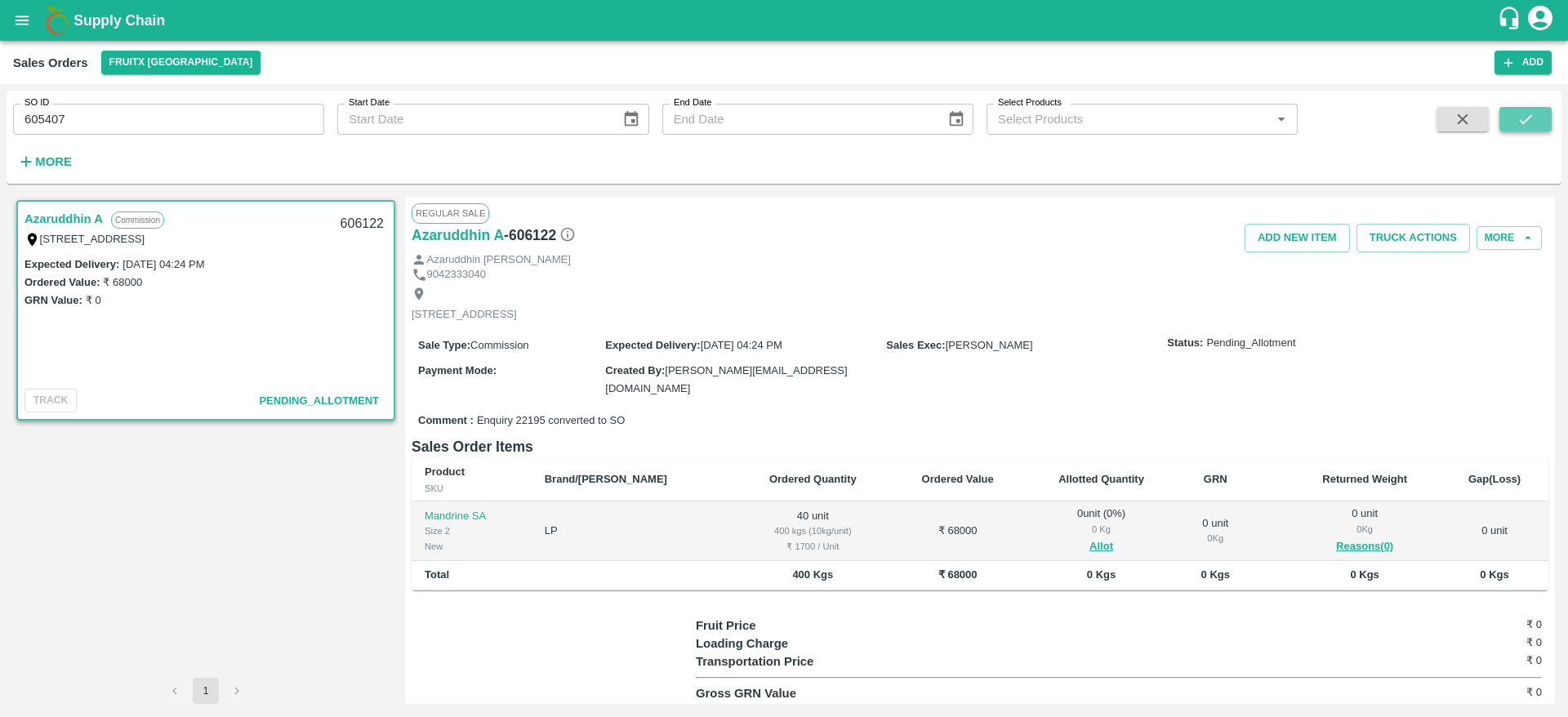
click at [1549, 117] on button "submit" at bounding box center [1525, 119] width 52 height 24
